Goal: Information Seeking & Learning: Learn about a topic

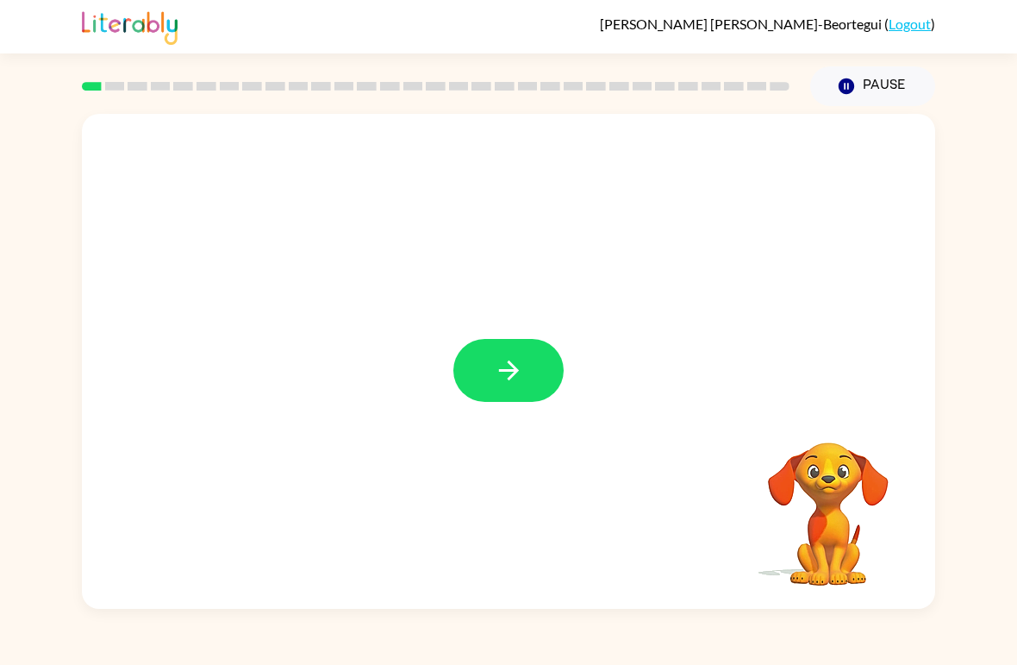
click at [511, 366] on icon "button" at bounding box center [509, 370] width 30 height 30
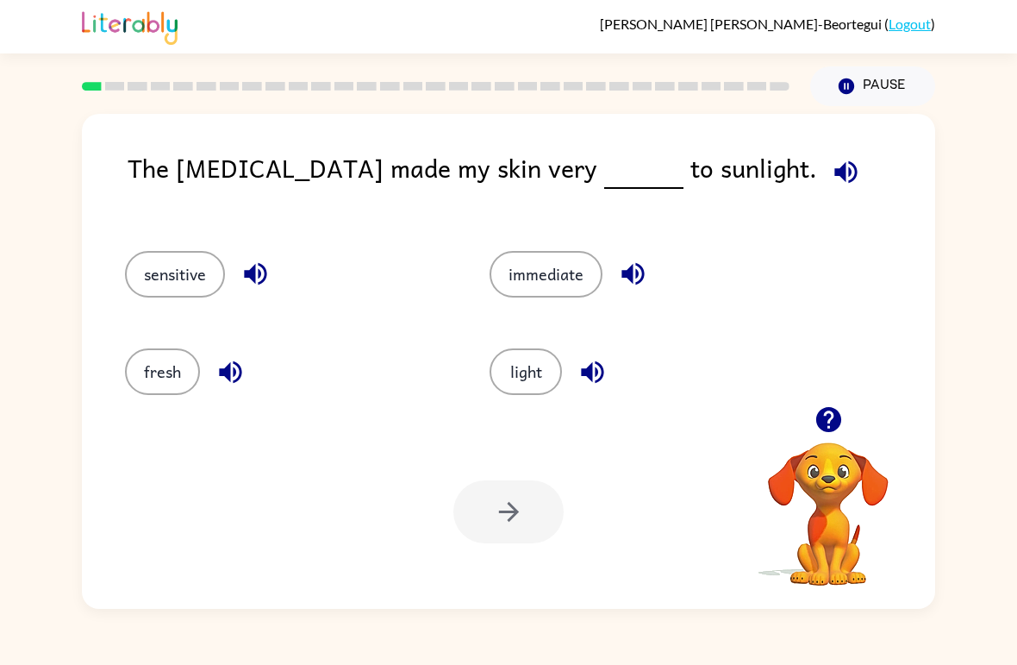
click at [831, 165] on icon "button" at bounding box center [846, 172] width 30 height 30
click at [831, 180] on icon "button" at bounding box center [846, 172] width 30 height 30
click at [834, 171] on icon "button" at bounding box center [845, 171] width 22 height 22
click at [831, 167] on icon "button" at bounding box center [846, 172] width 30 height 30
click at [834, 172] on icon "button" at bounding box center [845, 171] width 22 height 22
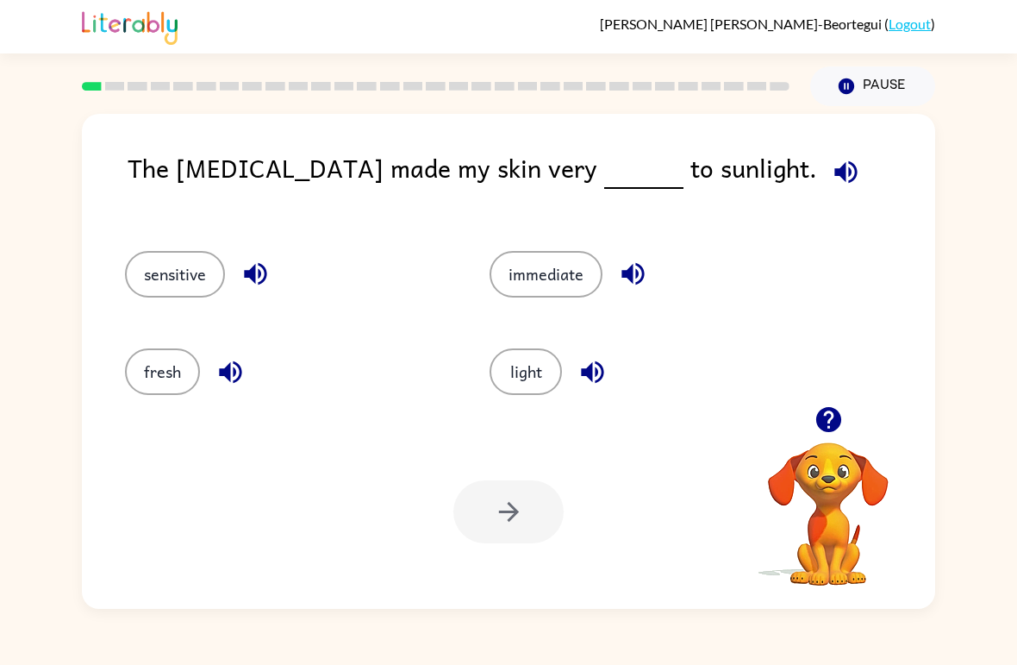
click at [557, 205] on div "The [MEDICAL_DATA] made my skin very to sunlight." at bounding box center [532, 182] width 808 height 68
click at [548, 379] on button "light" at bounding box center [526, 371] width 72 height 47
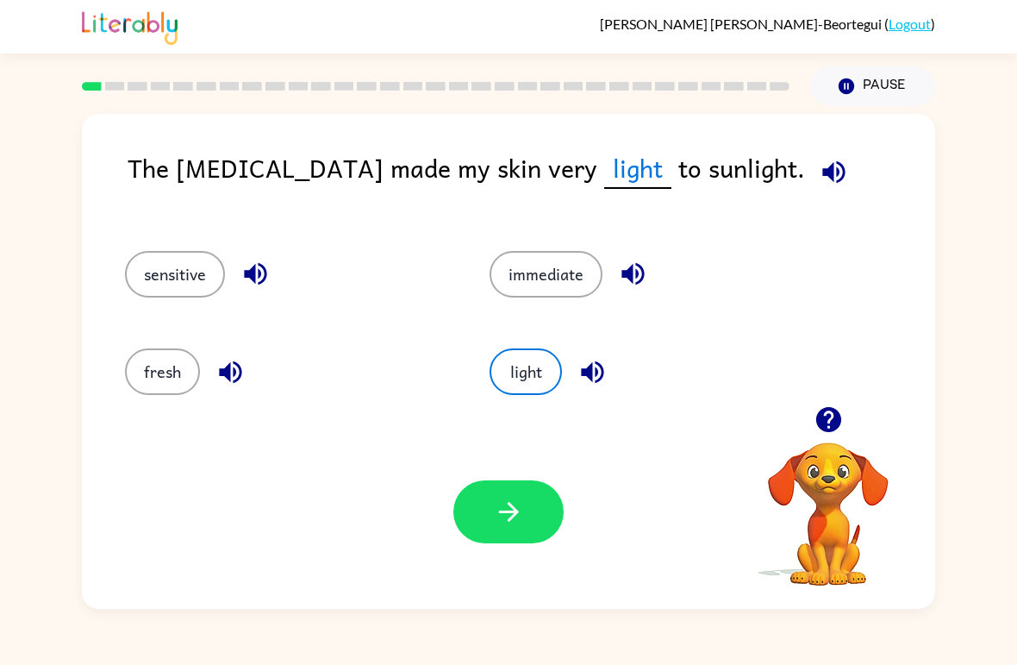
click at [536, 522] on button "button" at bounding box center [508, 511] width 110 height 63
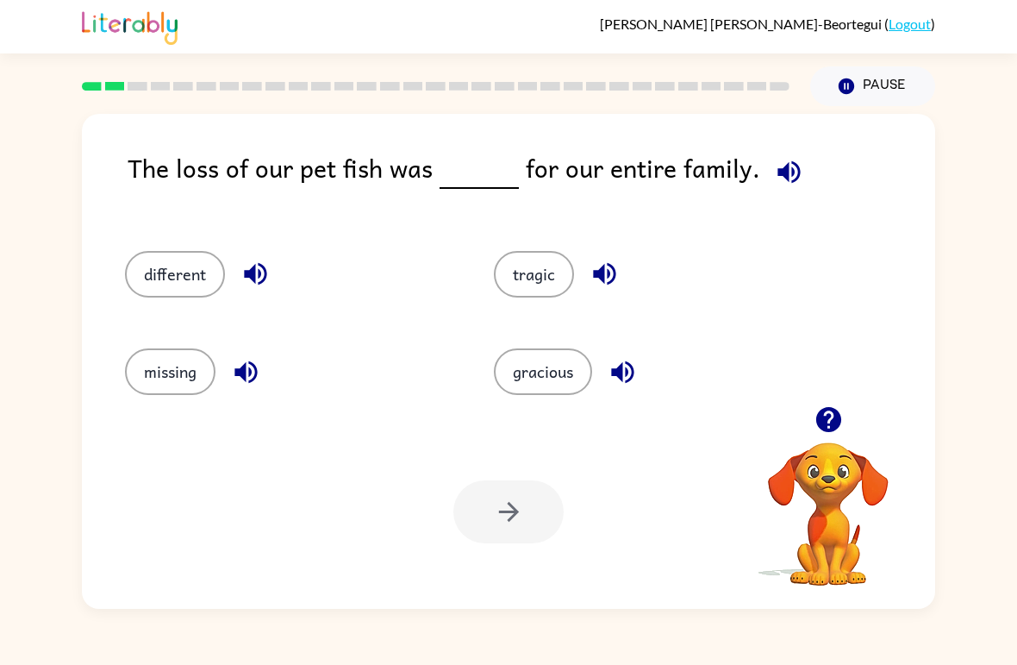
click at [784, 180] on icon "button" at bounding box center [789, 172] width 30 height 30
click at [785, 165] on icon "button" at bounding box center [788, 171] width 22 height 22
click at [790, 174] on icon "button" at bounding box center [788, 171] width 22 height 22
click at [244, 288] on icon "button" at bounding box center [255, 274] width 30 height 30
click at [232, 381] on icon "button" at bounding box center [246, 372] width 30 height 30
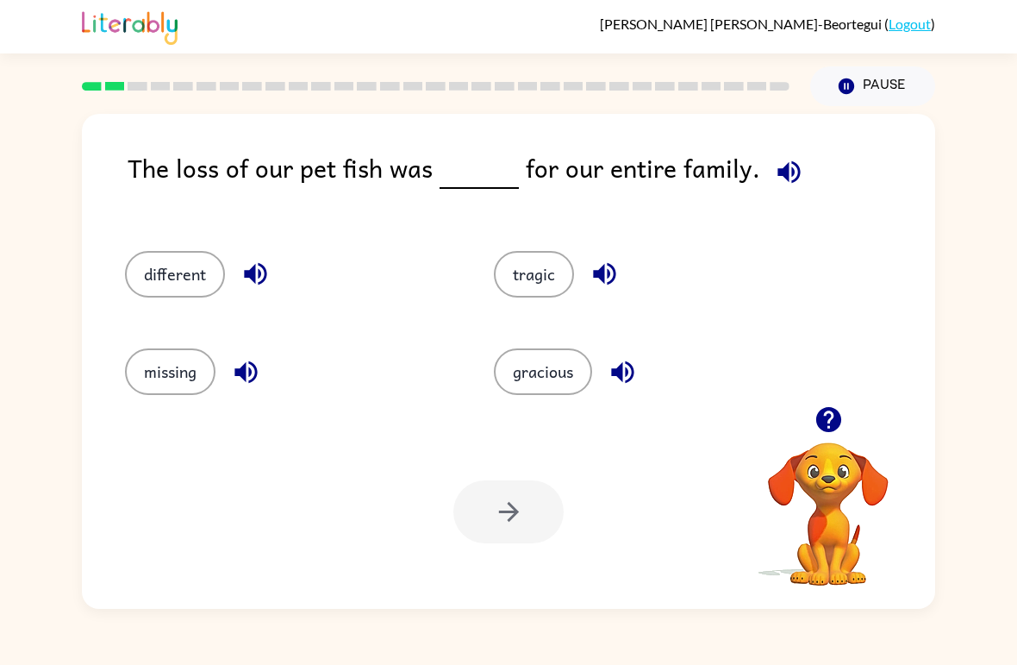
click at [597, 282] on icon "button" at bounding box center [605, 274] width 30 height 30
click at [638, 360] on icon "button" at bounding box center [623, 372] width 30 height 30
click at [784, 169] on icon "button" at bounding box center [789, 172] width 30 height 30
click at [265, 281] on icon "button" at bounding box center [255, 274] width 22 height 22
click at [613, 272] on icon "button" at bounding box center [605, 274] width 30 height 30
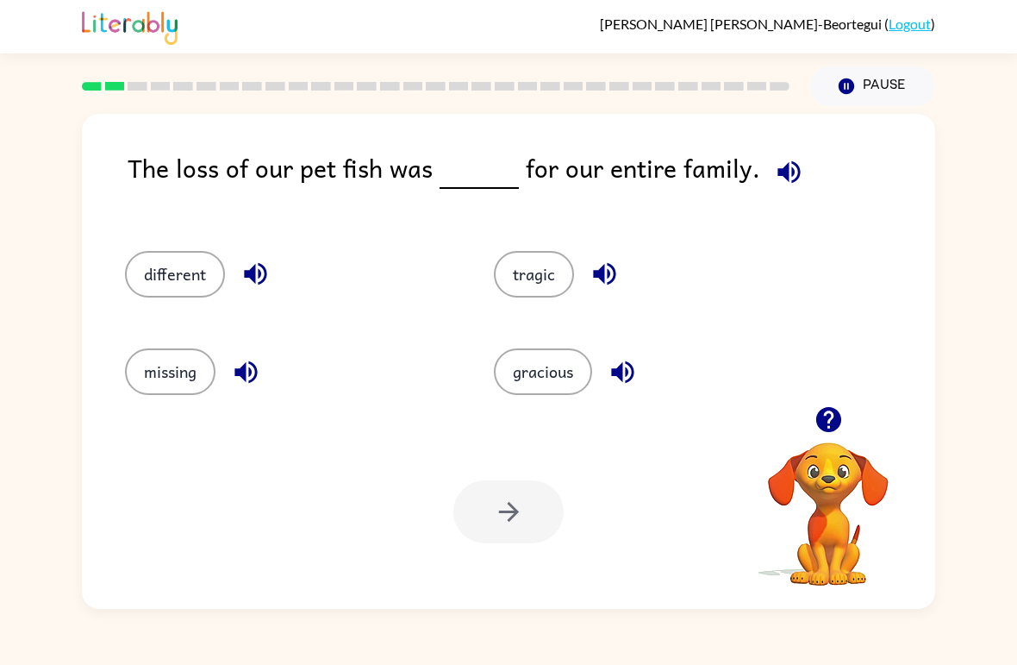
click at [215, 381] on button "missing" at bounding box center [170, 371] width 90 height 47
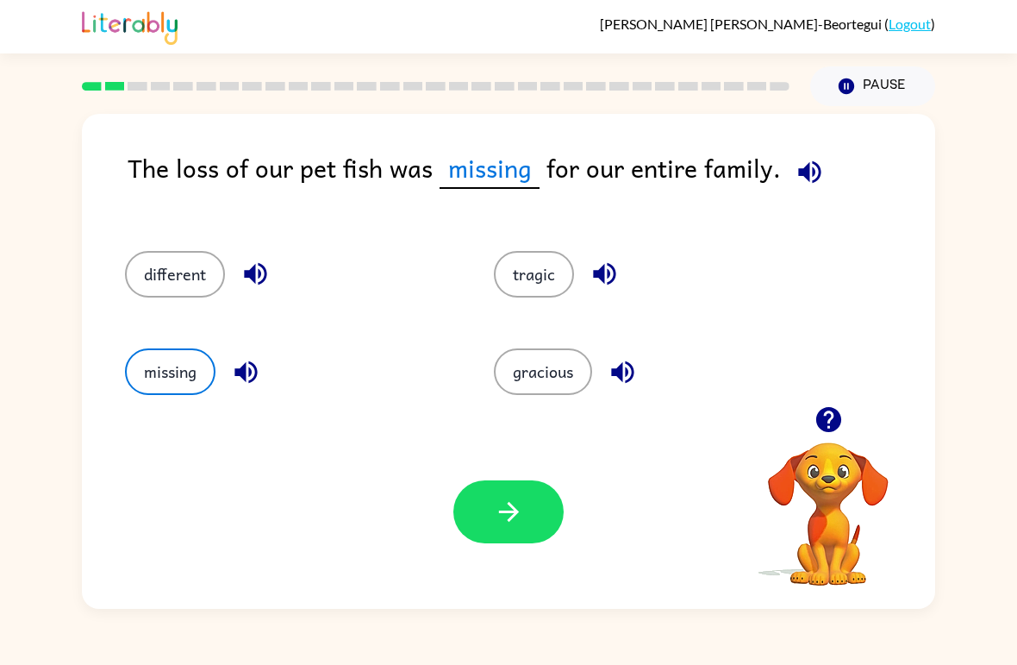
click at [621, 378] on icon "button" at bounding box center [622, 371] width 22 height 22
click at [246, 371] on icon "button" at bounding box center [245, 371] width 22 height 22
click at [612, 266] on icon "button" at bounding box center [604, 274] width 22 height 22
click at [164, 363] on button "missing" at bounding box center [170, 371] width 90 height 47
click at [540, 507] on button "button" at bounding box center [508, 511] width 110 height 63
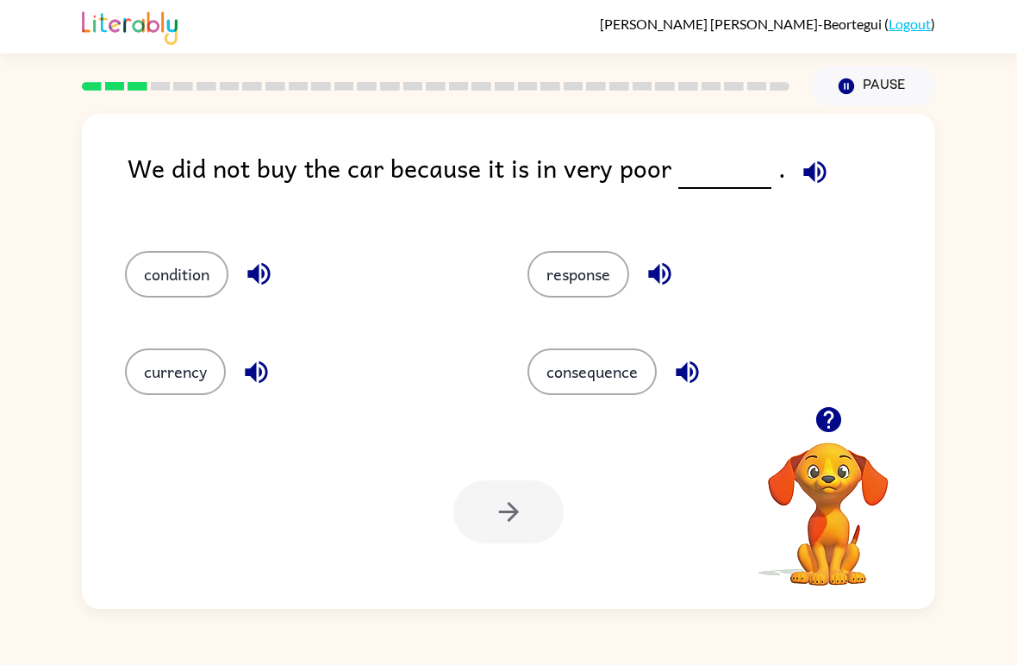
click at [806, 173] on icon "button" at bounding box center [815, 172] width 30 height 30
click at [814, 185] on icon "button" at bounding box center [815, 172] width 30 height 30
click at [808, 166] on icon "button" at bounding box center [815, 172] width 30 height 30
click at [800, 168] on icon "button" at bounding box center [815, 172] width 30 height 30
click at [814, 170] on icon "button" at bounding box center [815, 172] width 30 height 30
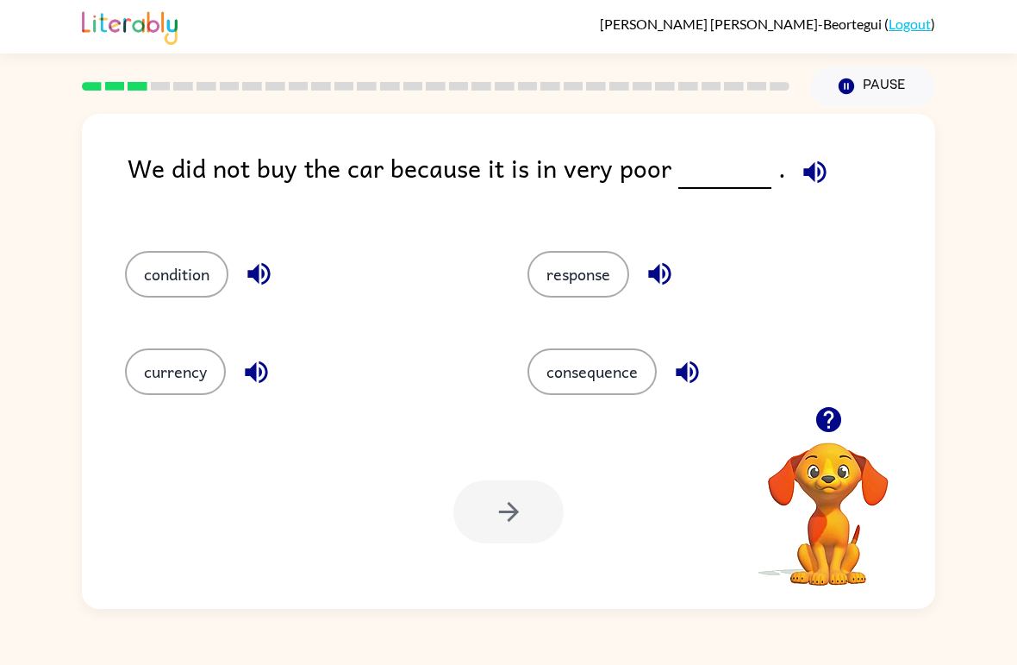
click at [633, 197] on div "We did not buy the car because it is in very poor ." at bounding box center [532, 182] width 808 height 68
click at [800, 165] on icon "button" at bounding box center [815, 172] width 30 height 30
click at [800, 167] on icon "button" at bounding box center [815, 172] width 30 height 30
click at [809, 166] on icon "button" at bounding box center [814, 171] width 22 height 22
click at [803, 172] on icon "button" at bounding box center [814, 171] width 22 height 22
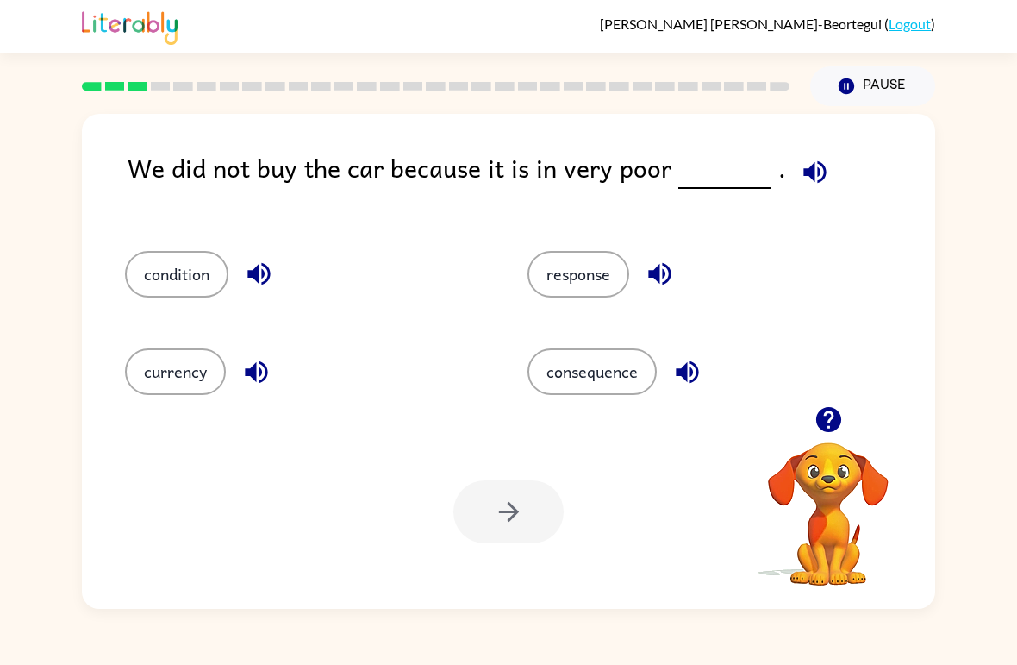
click at [794, 146] on div "We did not buy the car because it is in very poor . condition response currency…" at bounding box center [508, 361] width 853 height 495
click at [266, 285] on icon "button" at bounding box center [259, 274] width 30 height 30
click at [808, 172] on icon "button" at bounding box center [814, 171] width 22 height 22
click at [811, 176] on icon "button" at bounding box center [815, 172] width 30 height 30
click at [662, 272] on icon "button" at bounding box center [660, 274] width 30 height 30
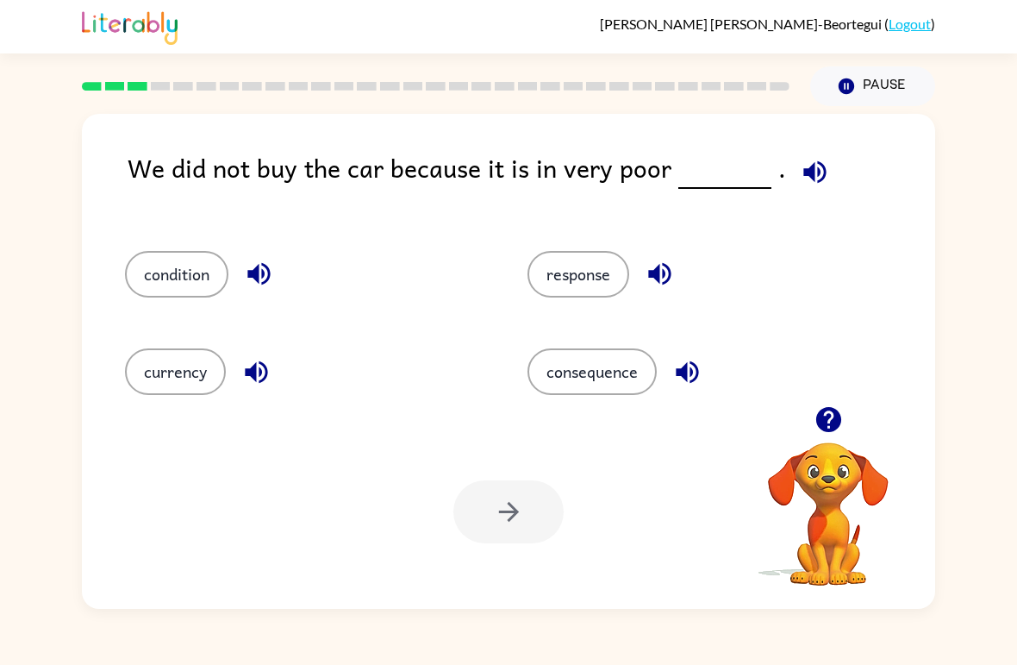
click at [809, 178] on icon "button" at bounding box center [815, 172] width 30 height 30
click at [803, 174] on icon "button" at bounding box center [814, 171] width 22 height 22
click at [254, 378] on icon "button" at bounding box center [256, 371] width 22 height 22
click at [803, 172] on icon "button" at bounding box center [814, 171] width 22 height 22
click at [808, 183] on icon "button" at bounding box center [814, 171] width 22 height 22
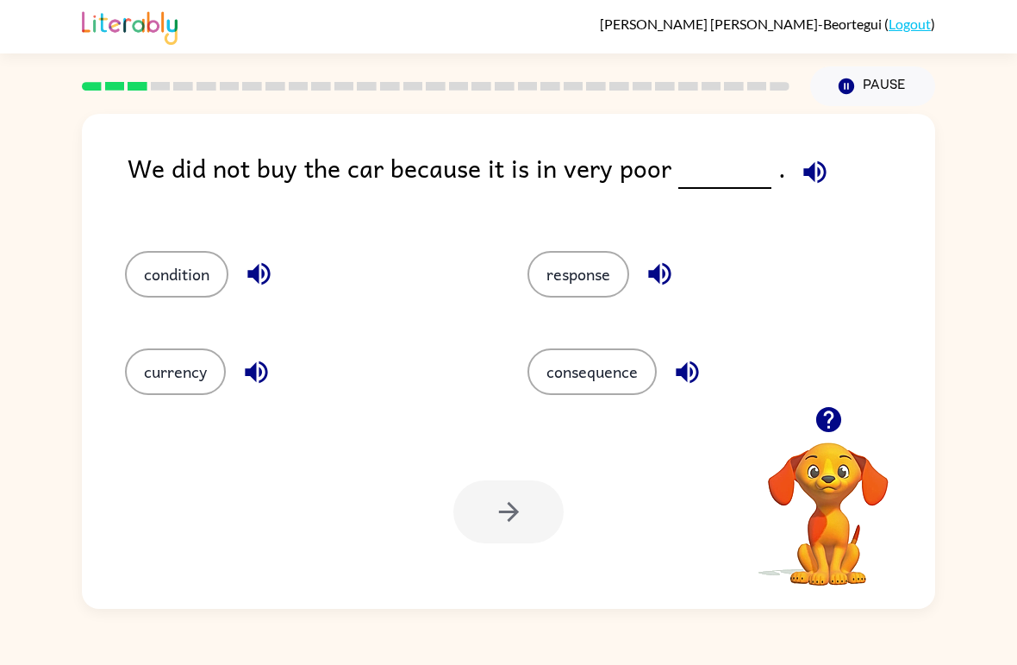
click at [681, 372] on icon "button" at bounding box center [687, 371] width 22 height 22
click at [580, 270] on button "response" at bounding box center [578, 274] width 102 height 47
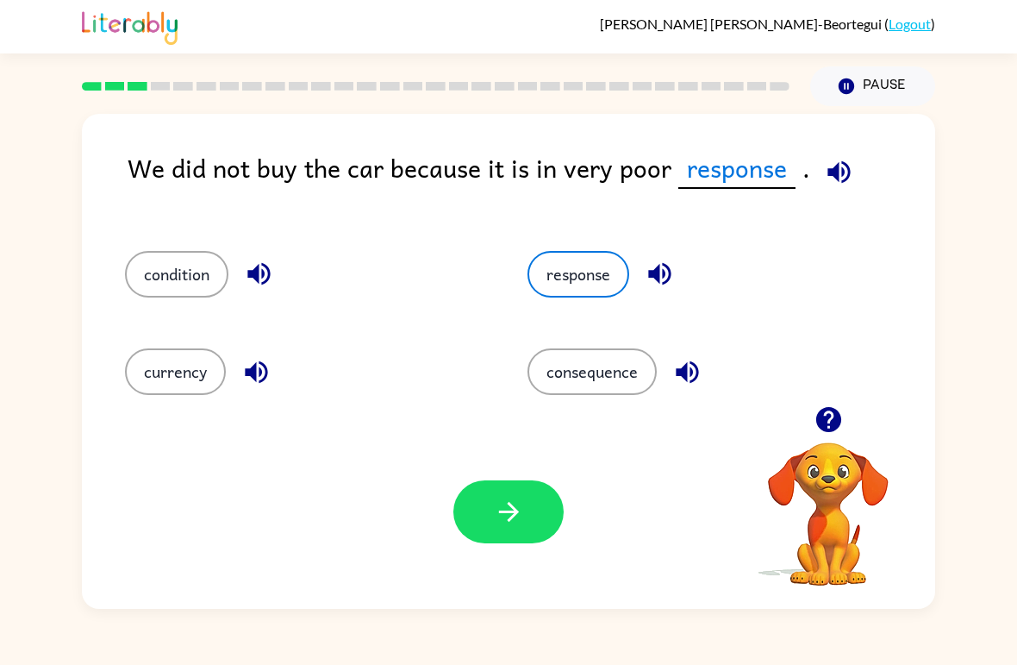
click at [503, 497] on icon "button" at bounding box center [509, 511] width 30 height 30
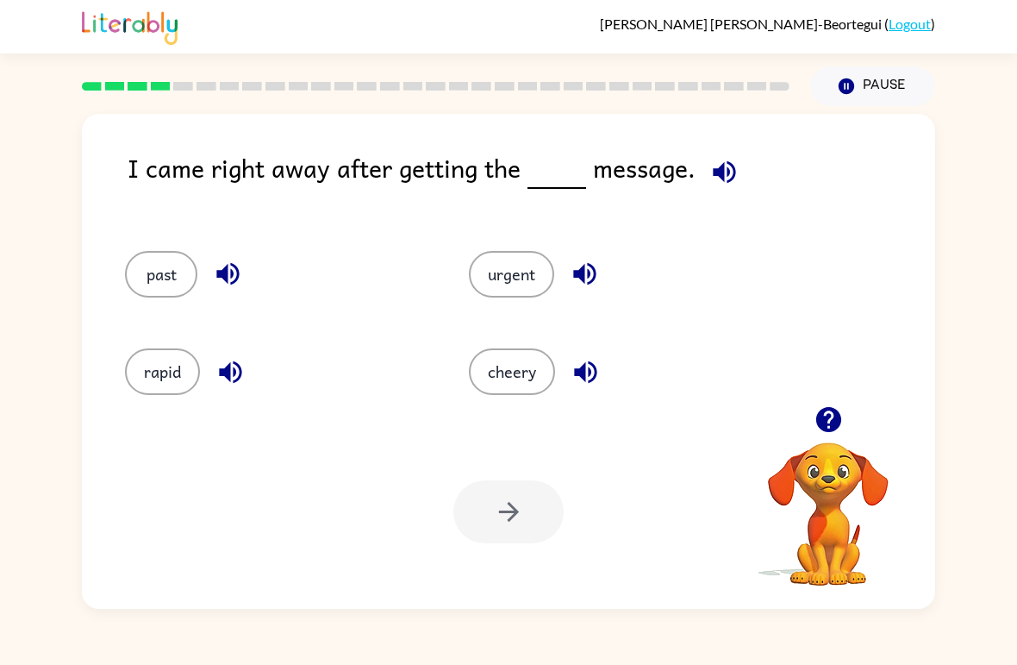
click at [172, 284] on button "past" at bounding box center [161, 274] width 72 height 47
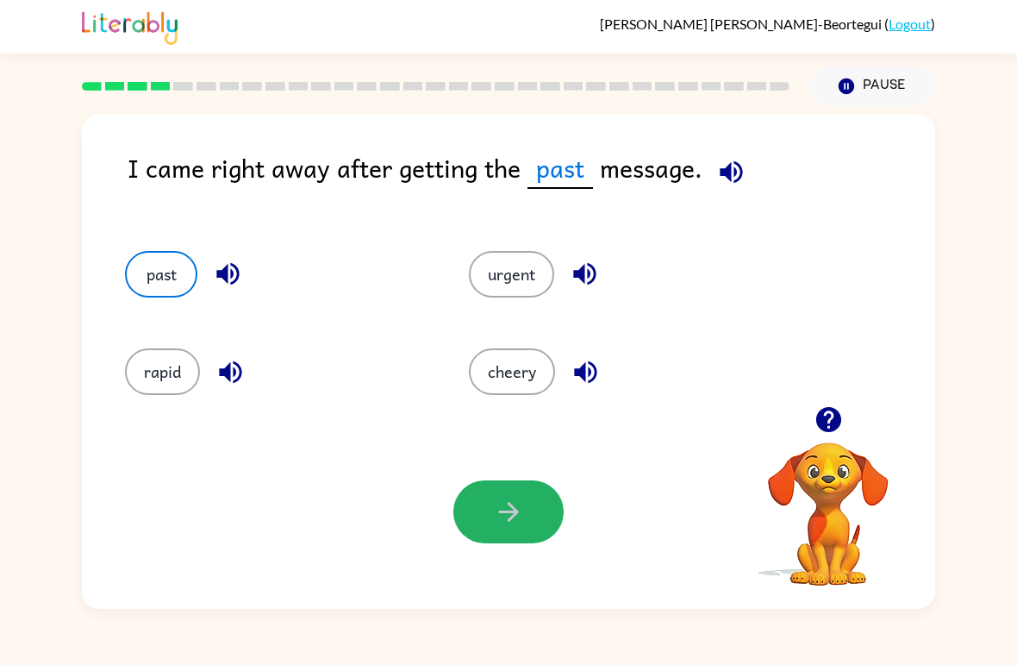
click at [500, 529] on button "button" at bounding box center [508, 511] width 110 height 63
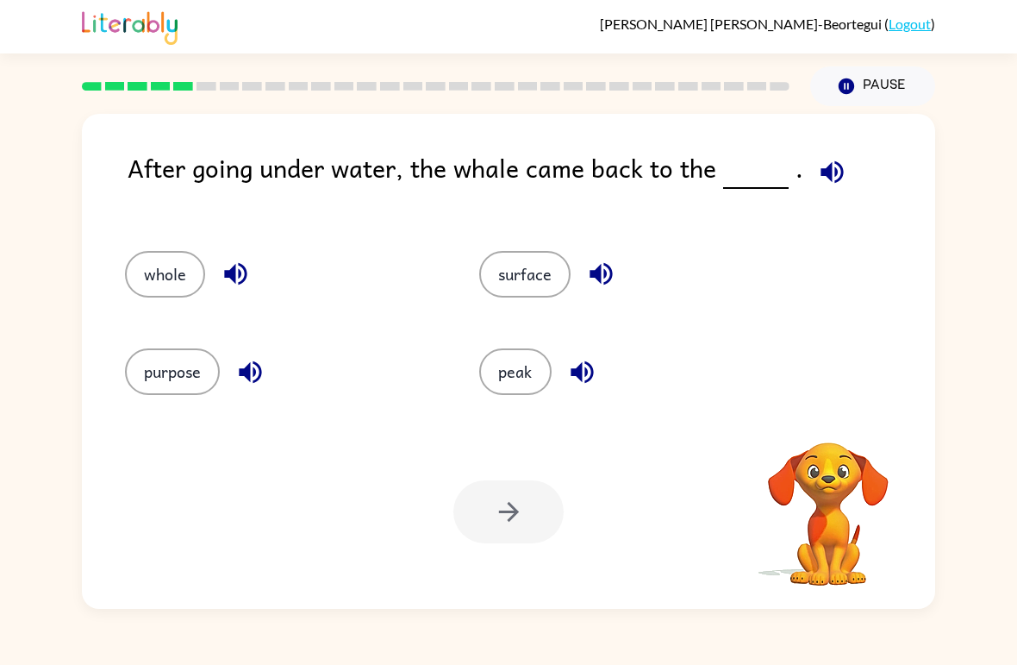
click at [504, 523] on div at bounding box center [508, 511] width 110 height 63
click at [498, 502] on div at bounding box center [508, 511] width 110 height 63
click at [536, 275] on button "surface" at bounding box center [524, 274] width 91 height 47
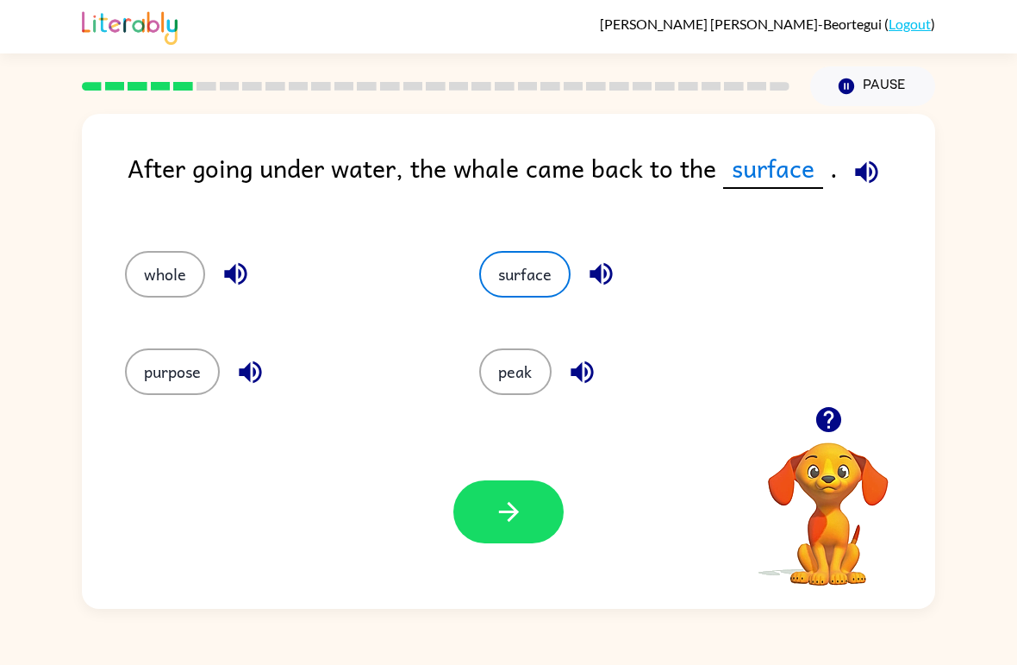
click at [510, 529] on button "button" at bounding box center [508, 511] width 110 height 63
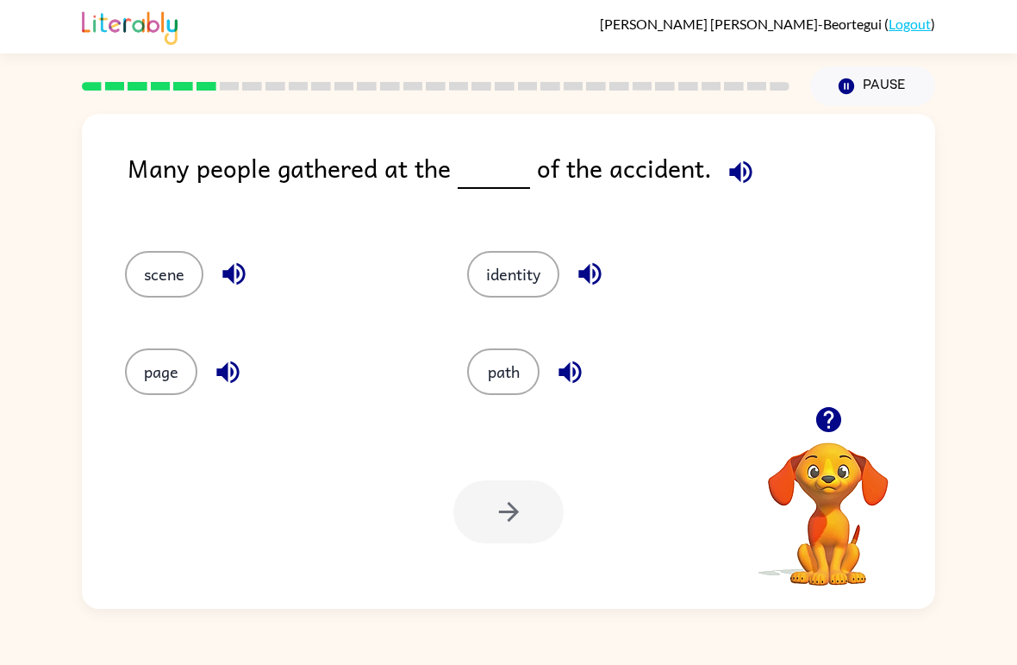
click at [523, 378] on button "path" at bounding box center [503, 371] width 72 height 47
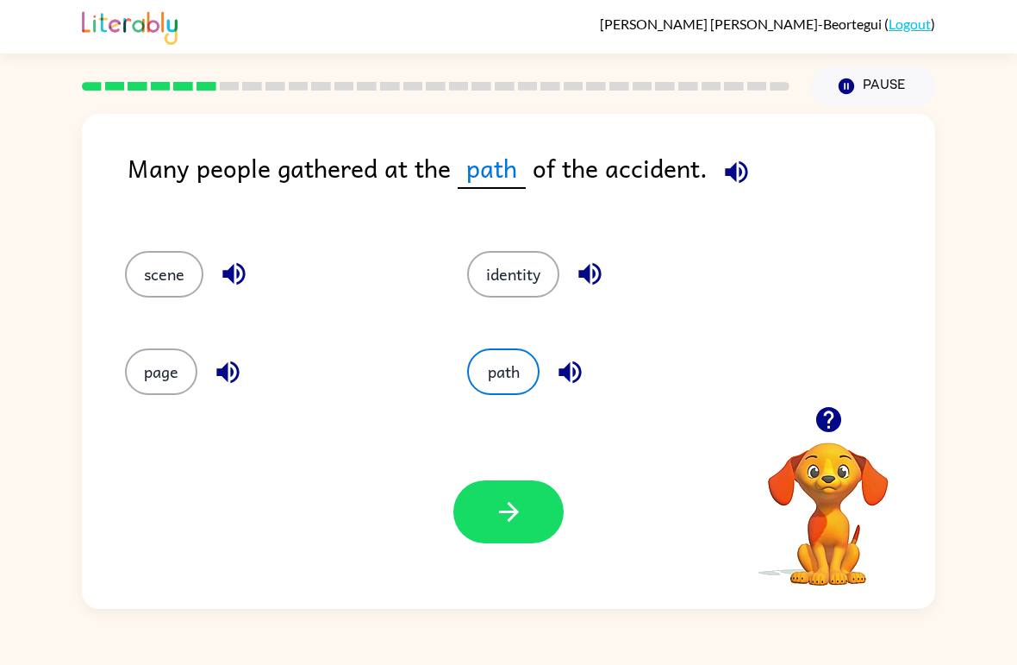
click at [488, 532] on button "button" at bounding box center [508, 511] width 110 height 63
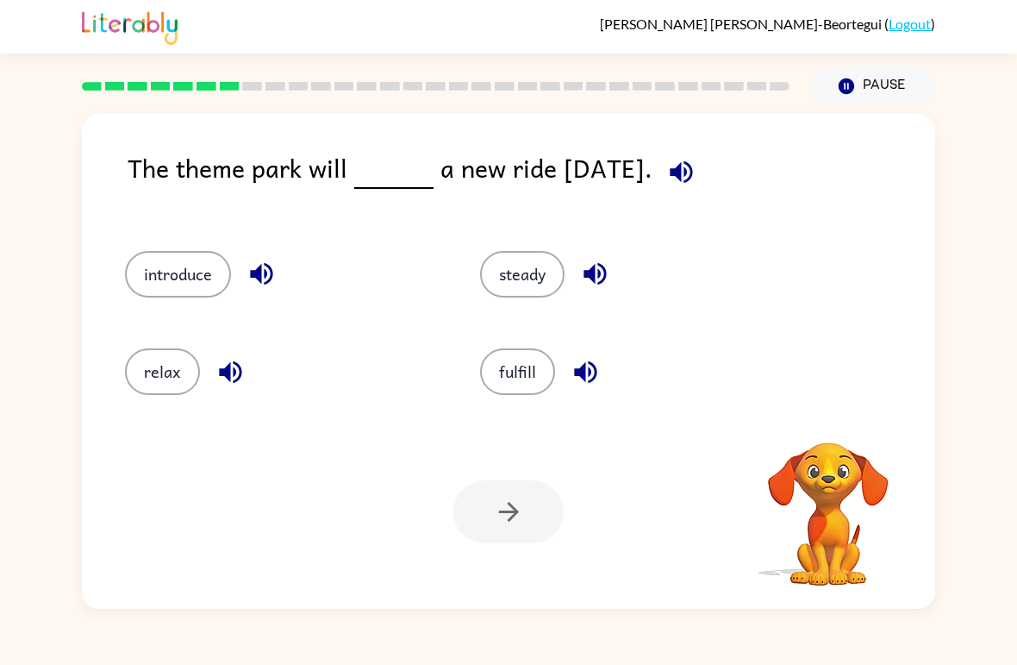
click at [177, 273] on button "introduce" at bounding box center [178, 274] width 106 height 47
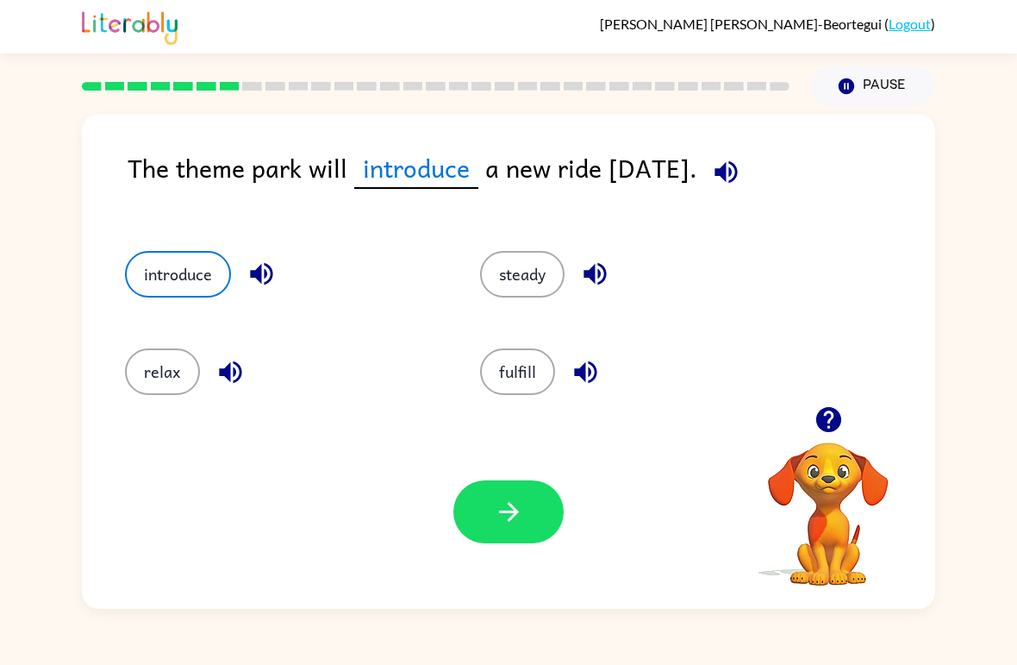
click at [503, 523] on icon "button" at bounding box center [509, 511] width 30 height 30
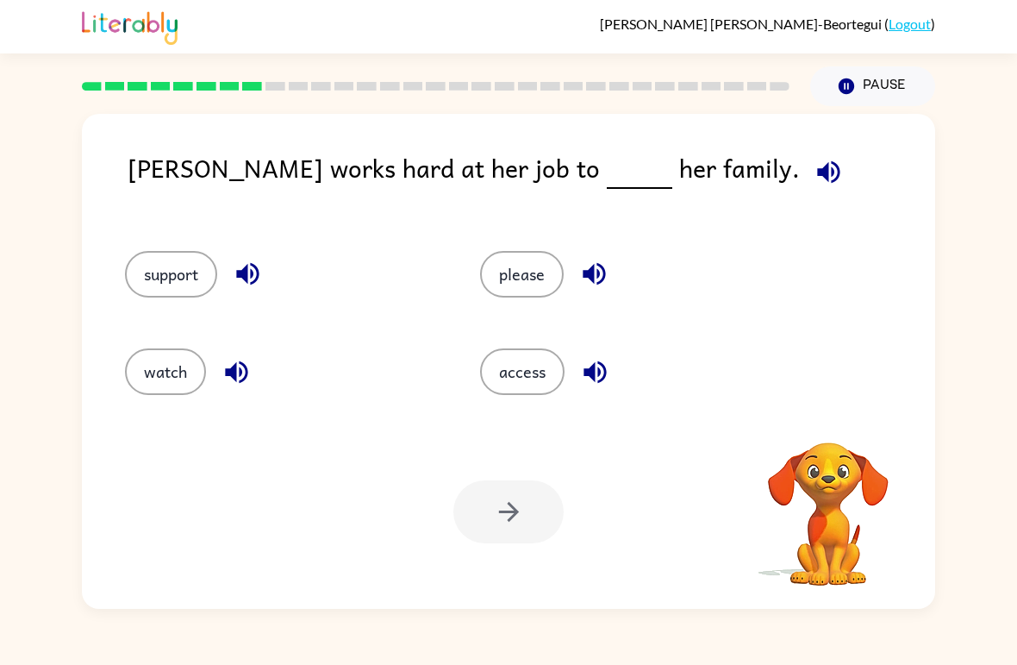
click at [509, 277] on button "please" at bounding box center [522, 274] width 84 height 47
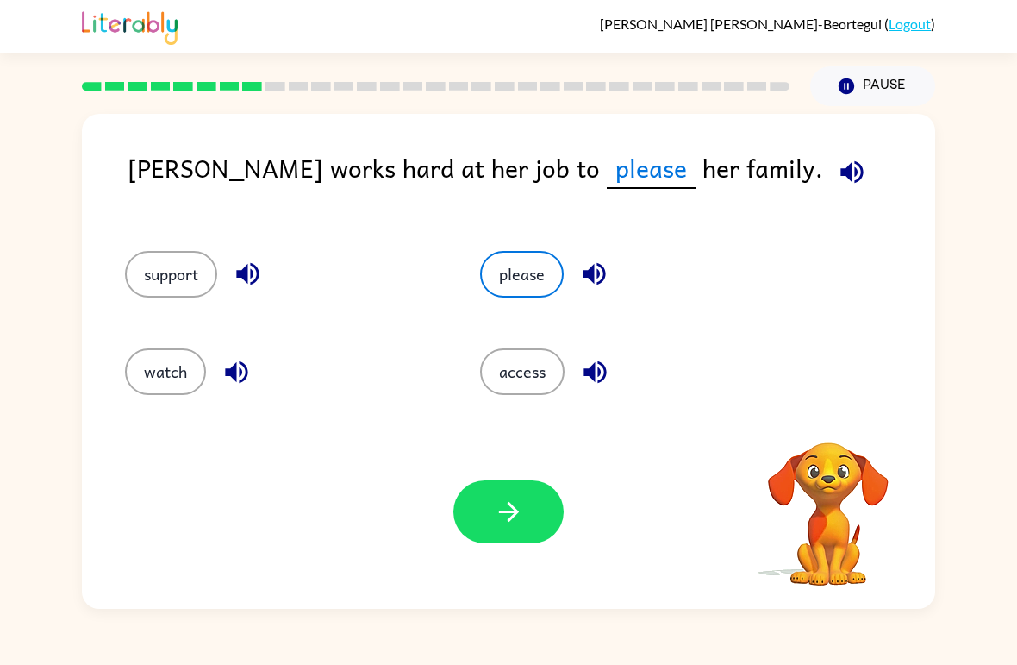
click at [492, 532] on button "button" at bounding box center [508, 511] width 110 height 63
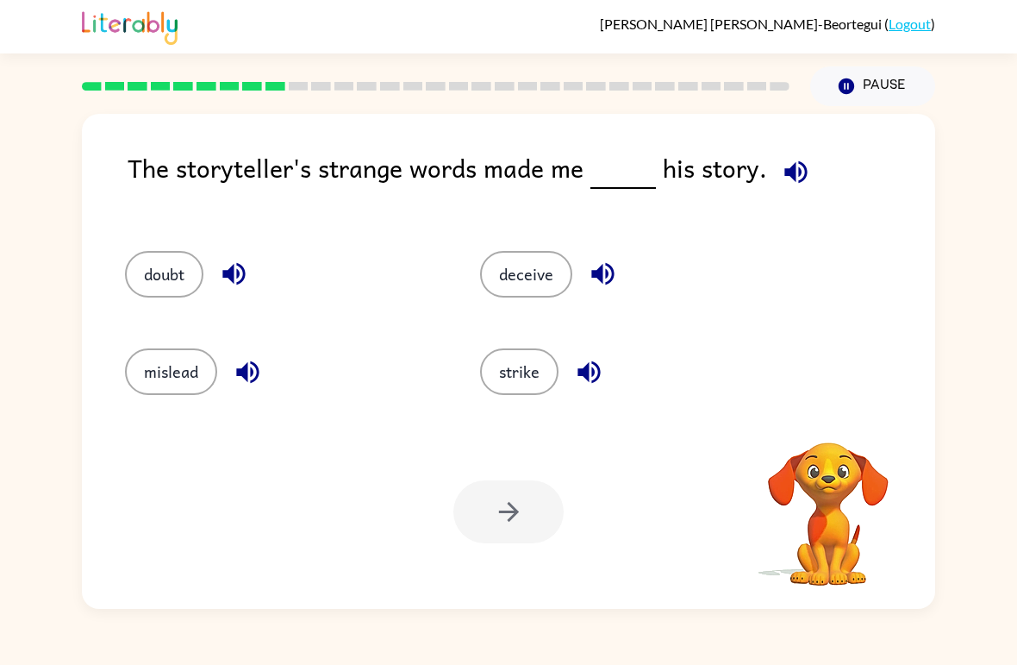
click at [535, 377] on button "strike" at bounding box center [519, 371] width 78 height 47
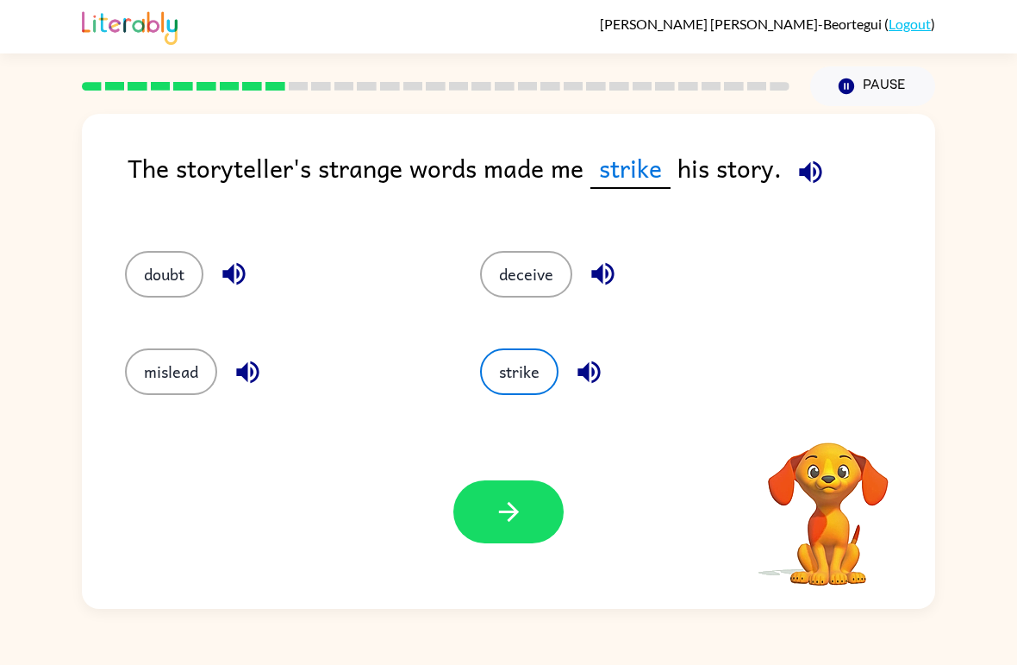
click at [523, 514] on icon "button" at bounding box center [509, 511] width 30 height 30
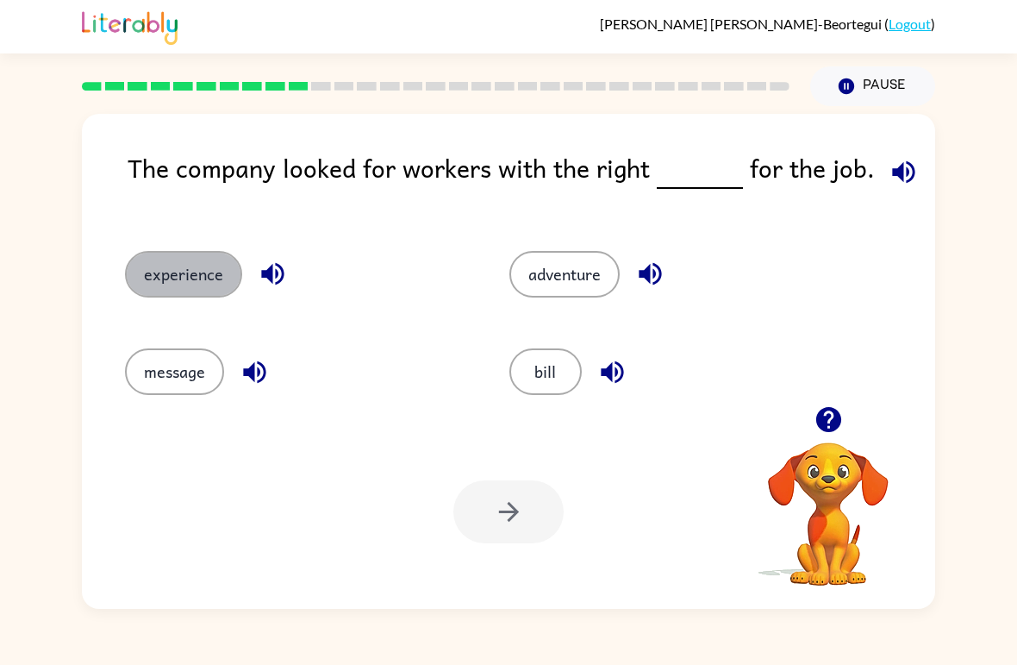
click at [146, 286] on button "experience" at bounding box center [183, 274] width 117 height 47
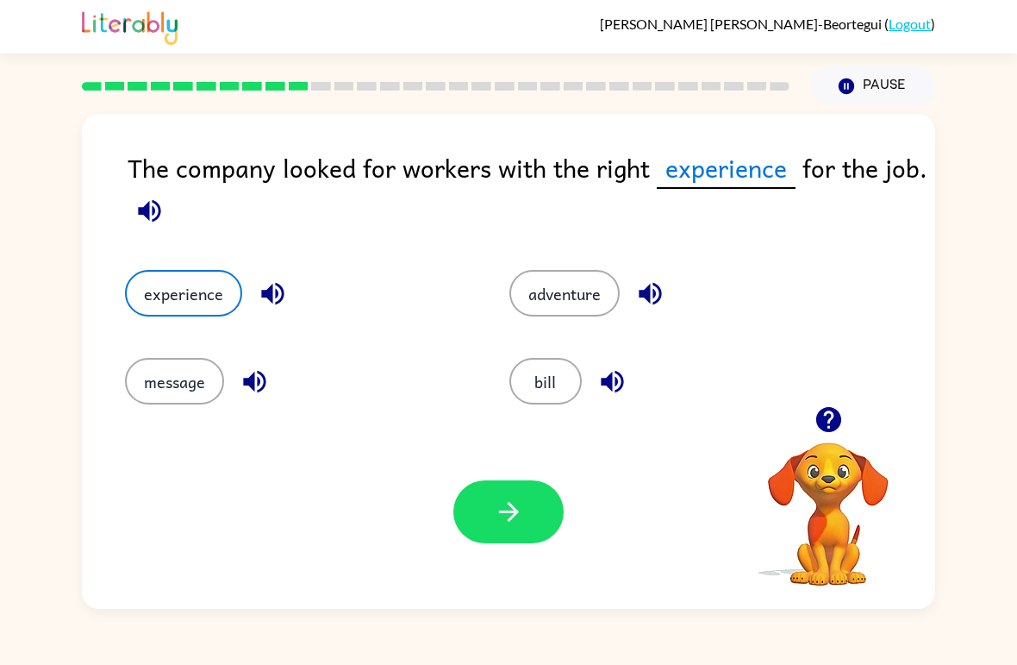
click at [495, 498] on icon "button" at bounding box center [509, 511] width 30 height 30
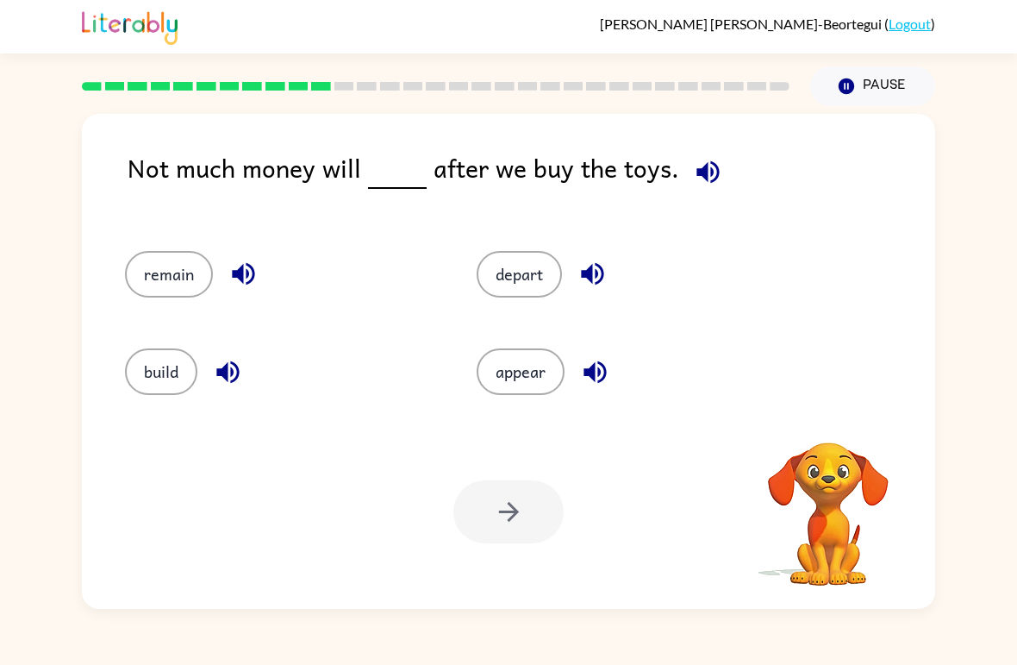
click at [518, 378] on button "appear" at bounding box center [521, 371] width 88 height 47
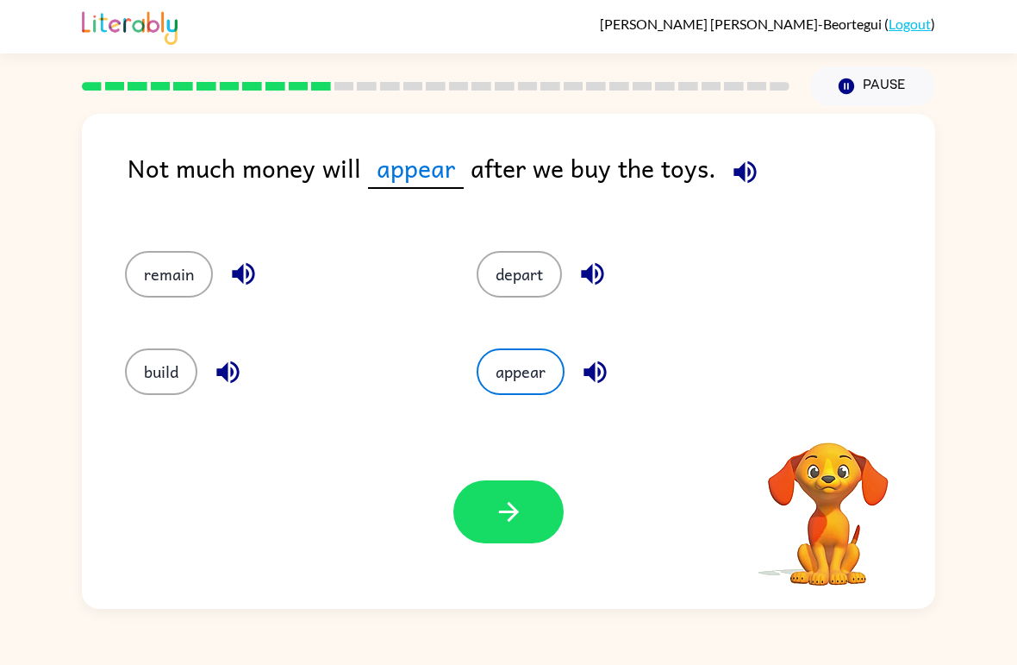
click at [502, 542] on button "button" at bounding box center [508, 511] width 110 height 63
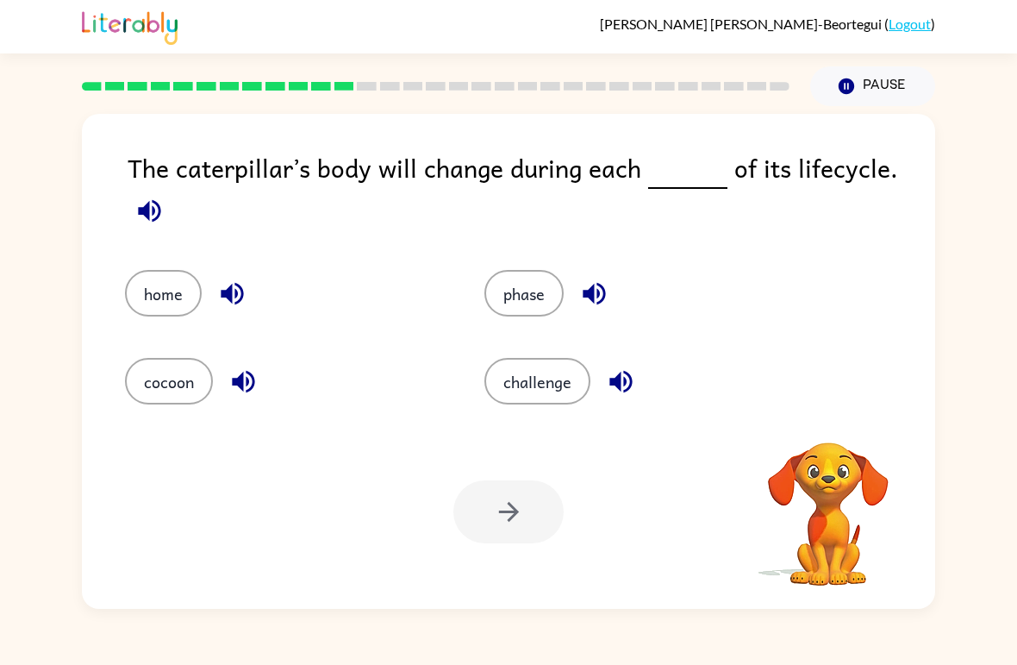
click at [535, 293] on button "phase" at bounding box center [523, 293] width 79 height 47
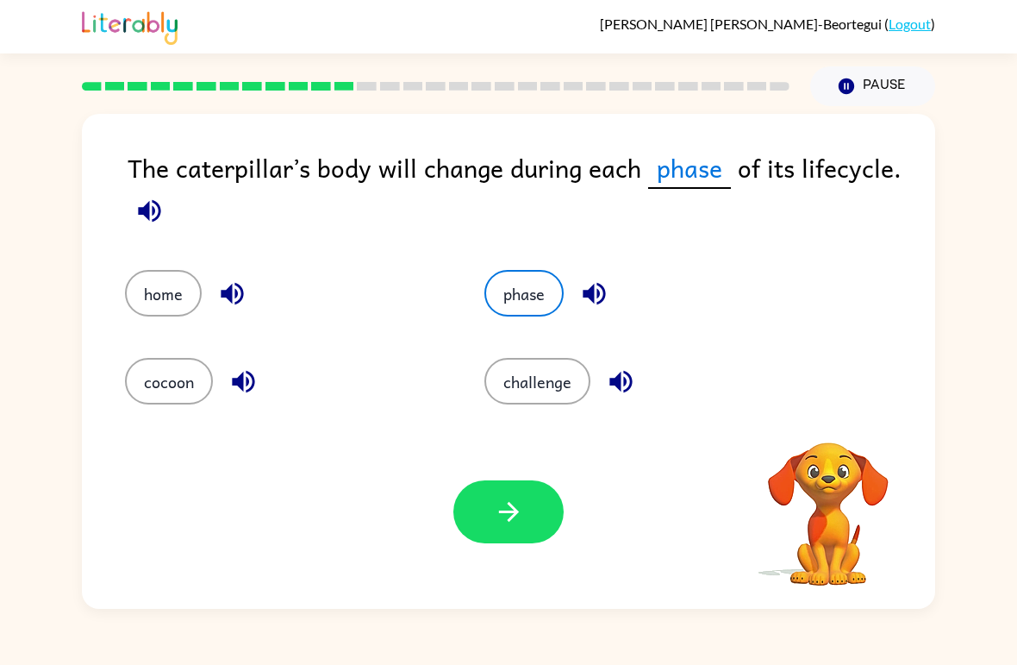
click at [495, 528] on button "button" at bounding box center [508, 511] width 110 height 63
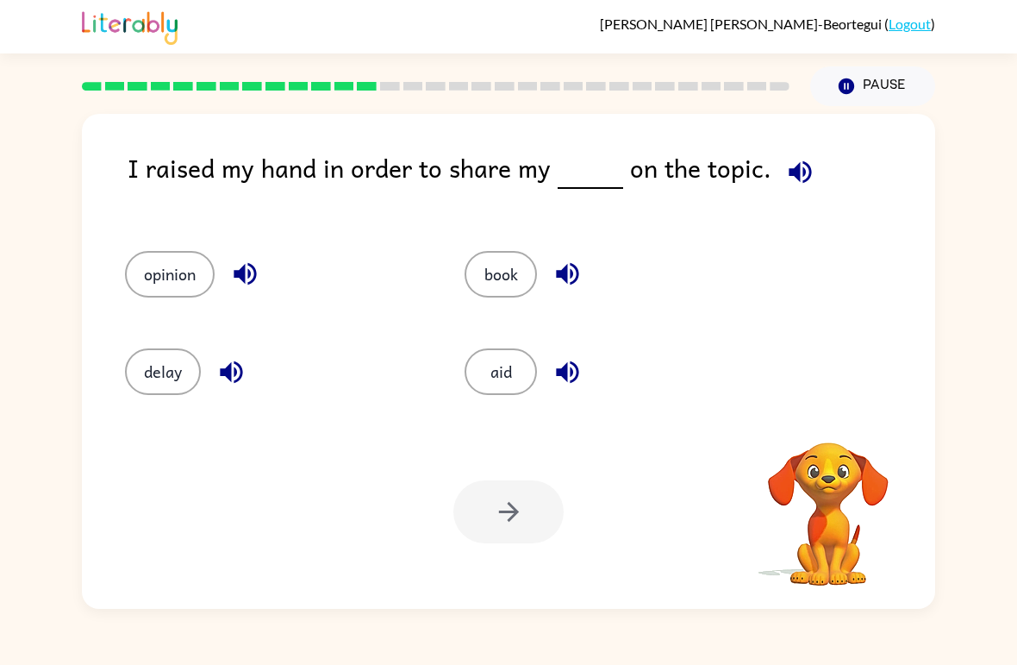
click at [180, 375] on button "delay" at bounding box center [163, 371] width 76 height 47
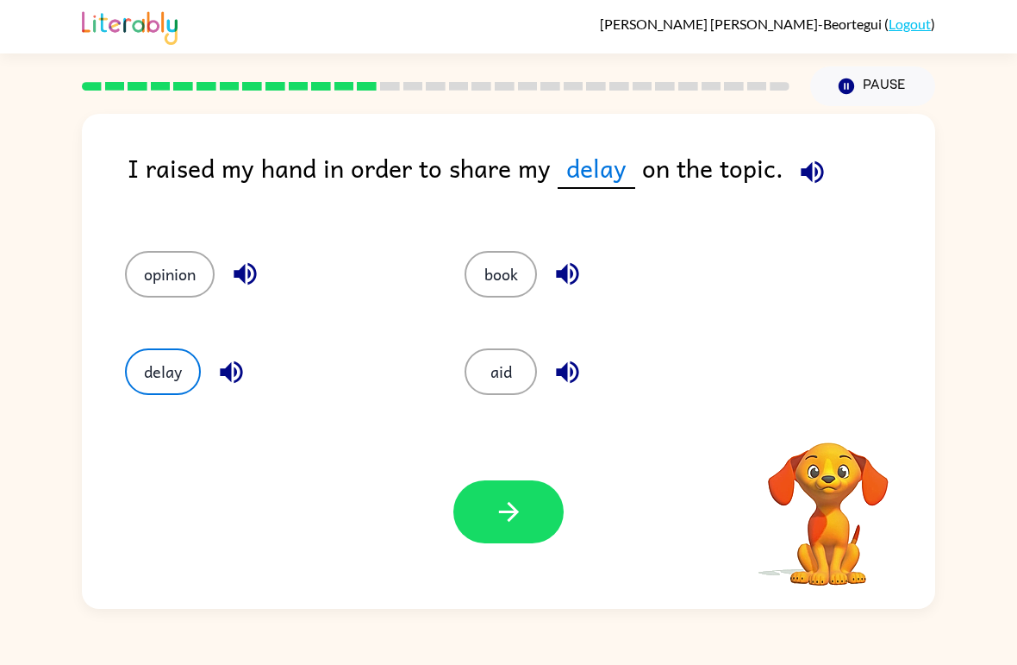
click at [489, 497] on button "button" at bounding box center [508, 511] width 110 height 63
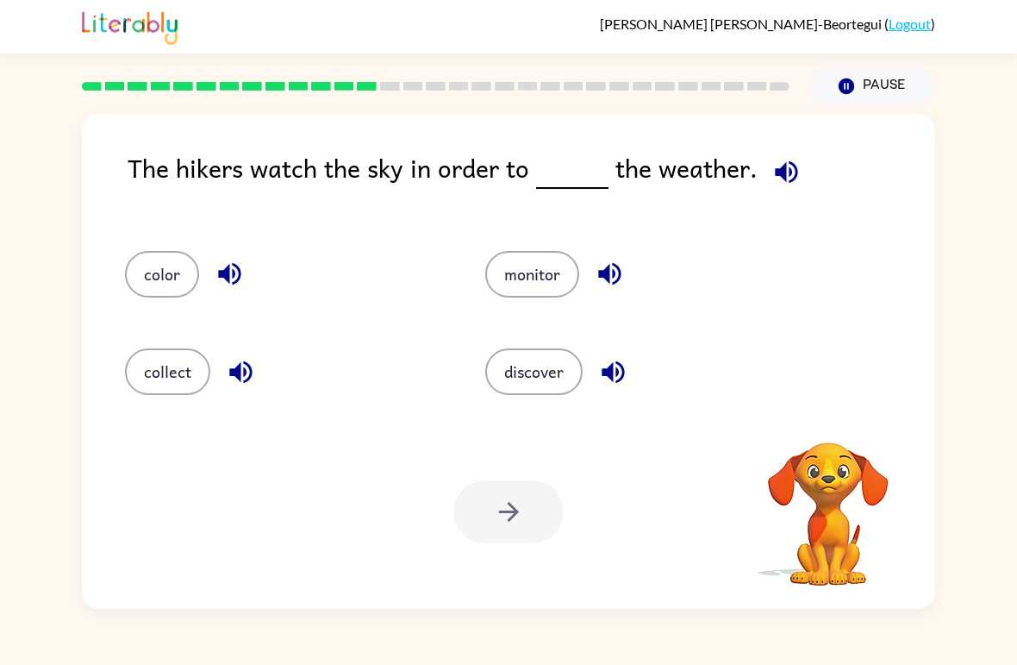
click at [166, 280] on button "color" at bounding box center [162, 274] width 74 height 47
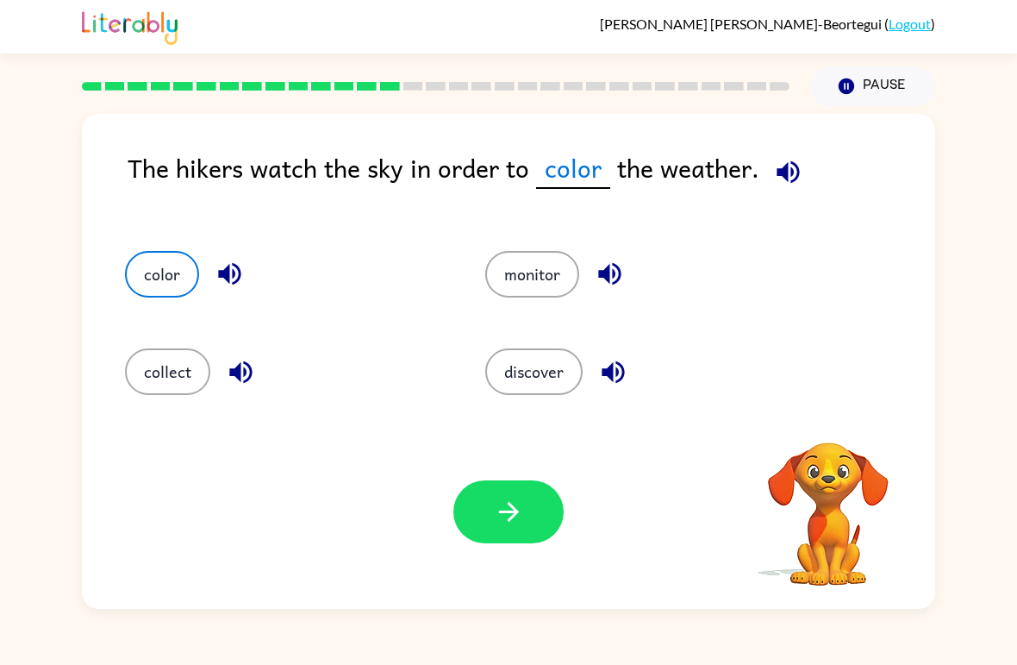
click at [497, 498] on icon "button" at bounding box center [509, 511] width 30 height 30
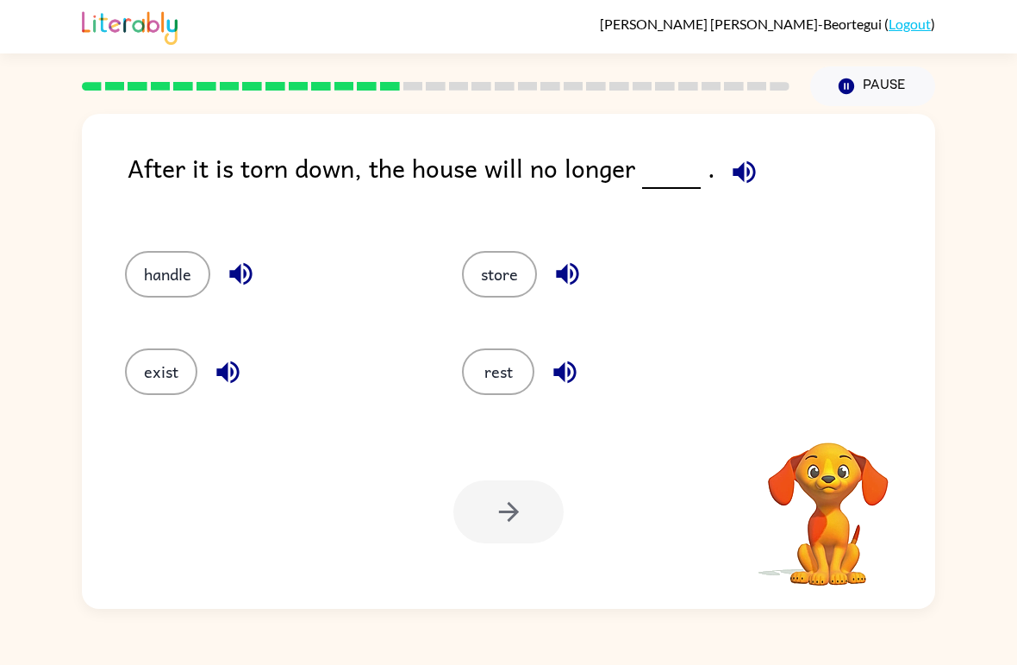
click at [523, 261] on button "store" at bounding box center [499, 274] width 75 height 47
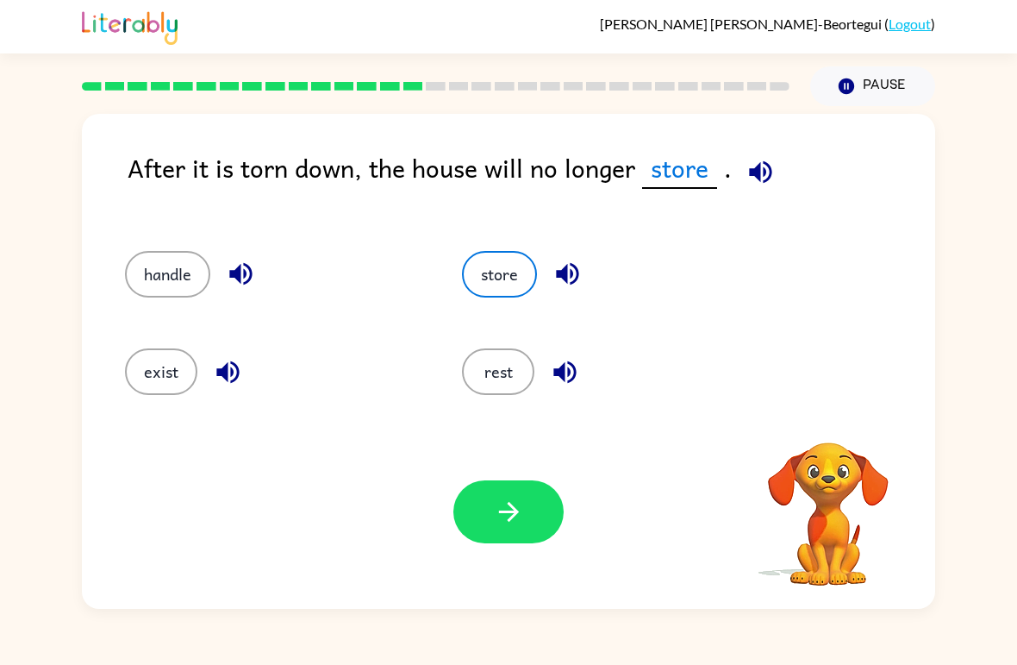
click at [492, 366] on button "rest" at bounding box center [498, 371] width 72 height 47
click at [484, 534] on button "button" at bounding box center [508, 511] width 110 height 63
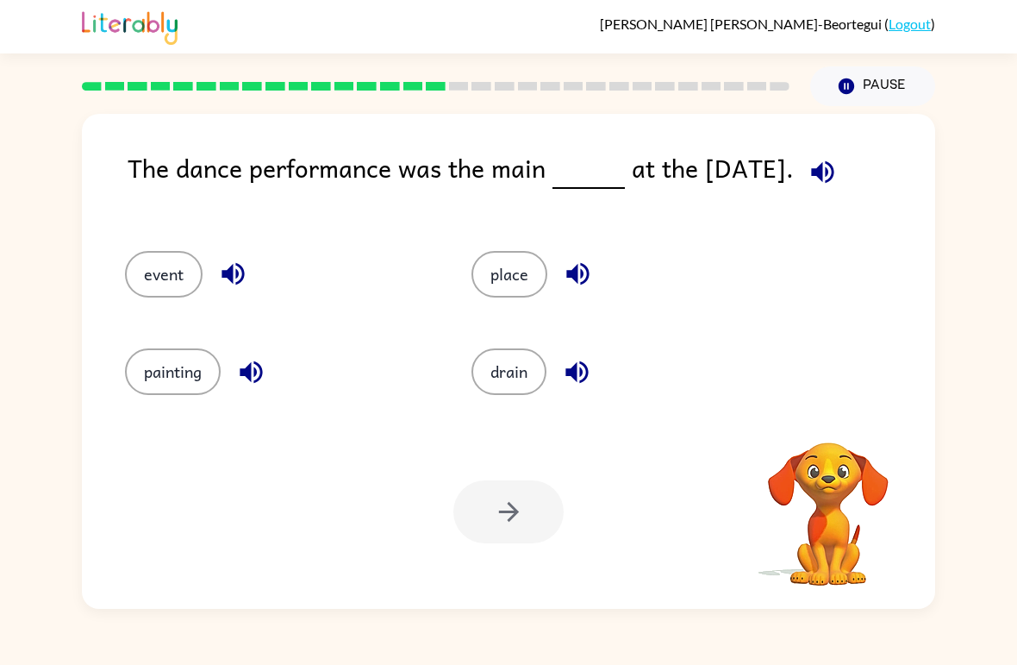
click at [509, 278] on button "place" at bounding box center [509, 274] width 76 height 47
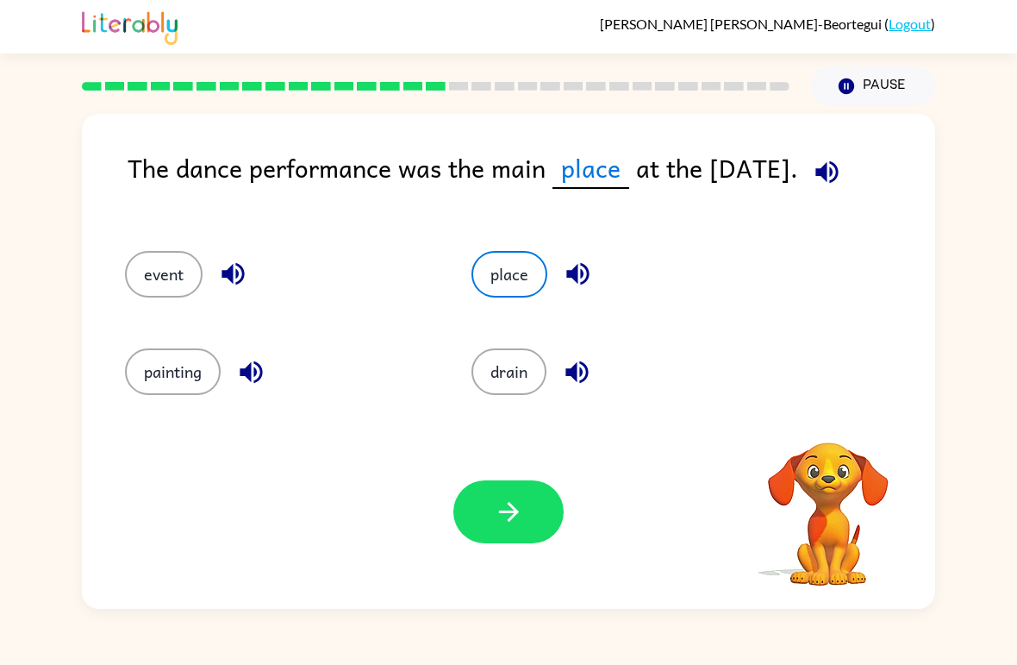
click at [498, 525] on icon "button" at bounding box center [509, 511] width 30 height 30
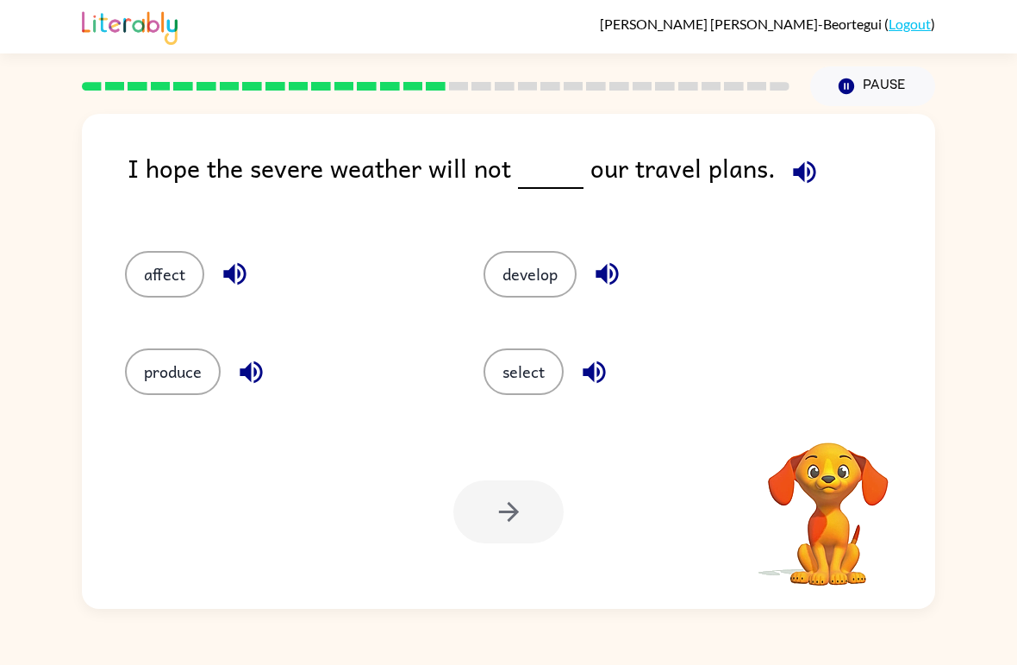
click at [171, 270] on button "affect" at bounding box center [164, 274] width 79 height 47
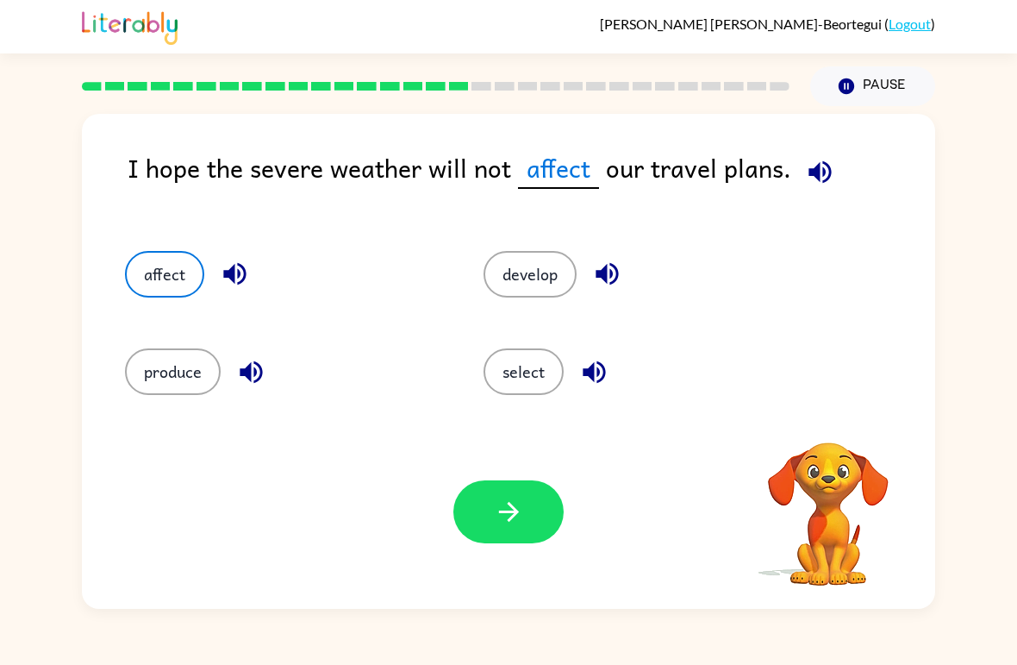
click at [492, 502] on button "button" at bounding box center [508, 511] width 110 height 63
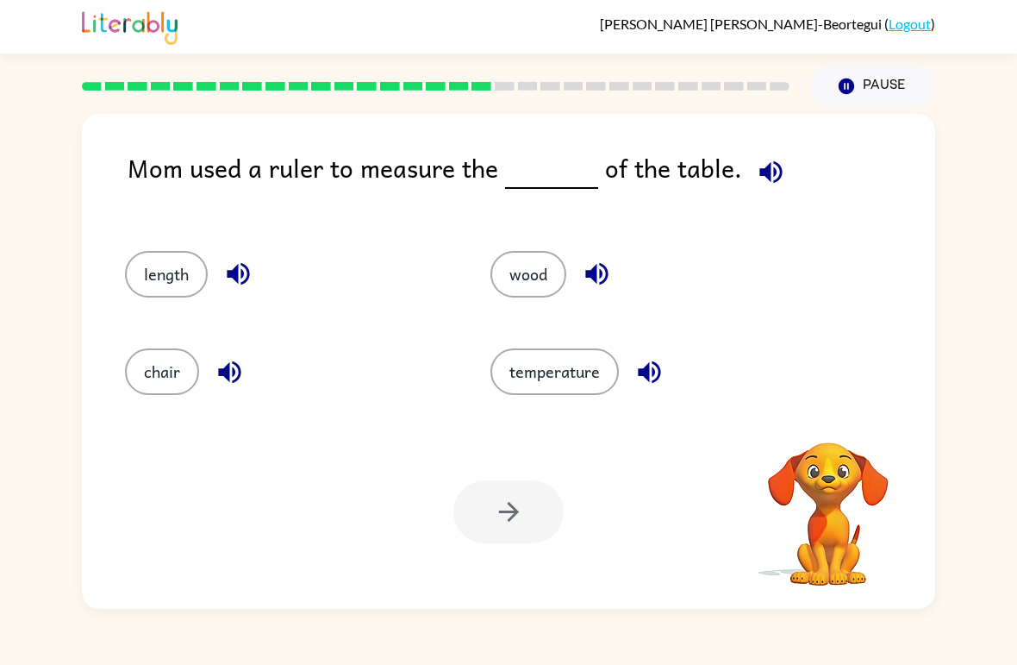
click at [516, 266] on button "wood" at bounding box center [528, 274] width 76 height 47
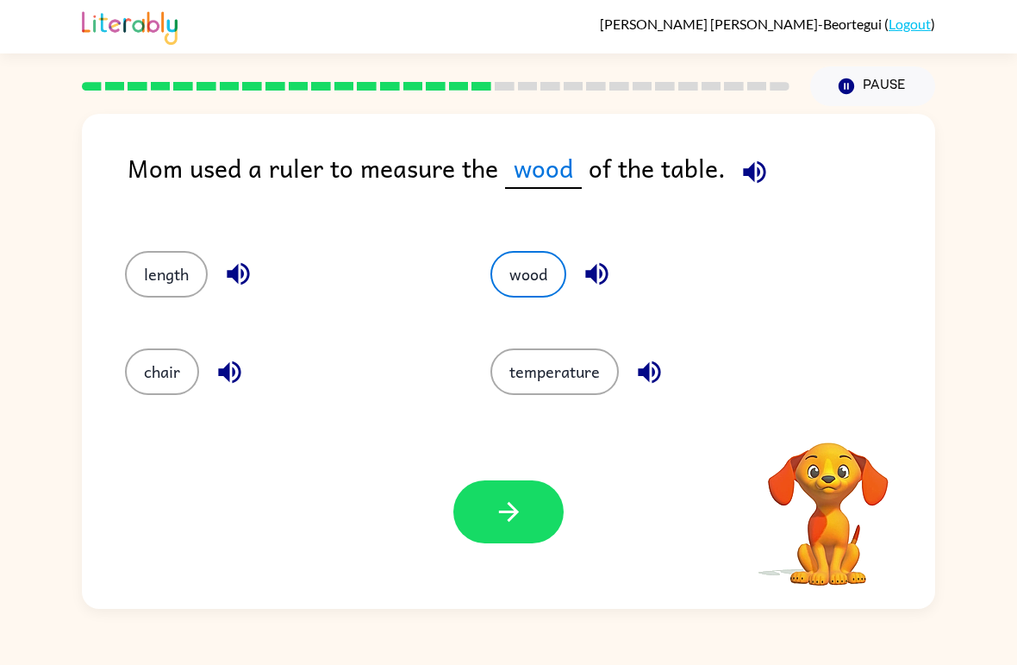
click at [503, 541] on button "button" at bounding box center [508, 511] width 110 height 63
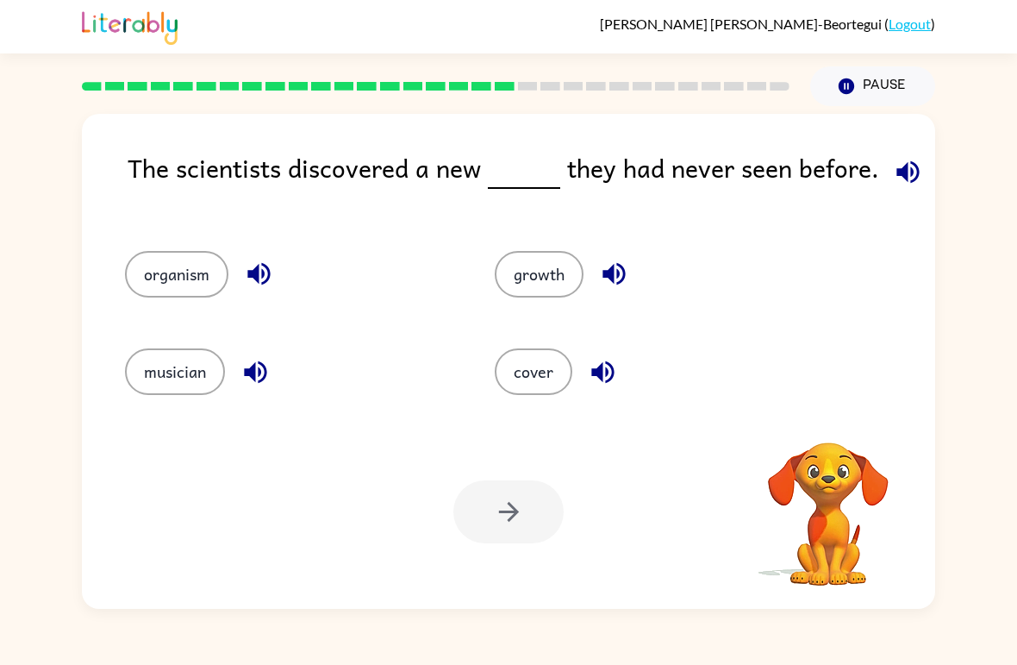
click at [525, 361] on button "cover" at bounding box center [534, 371] width 78 height 47
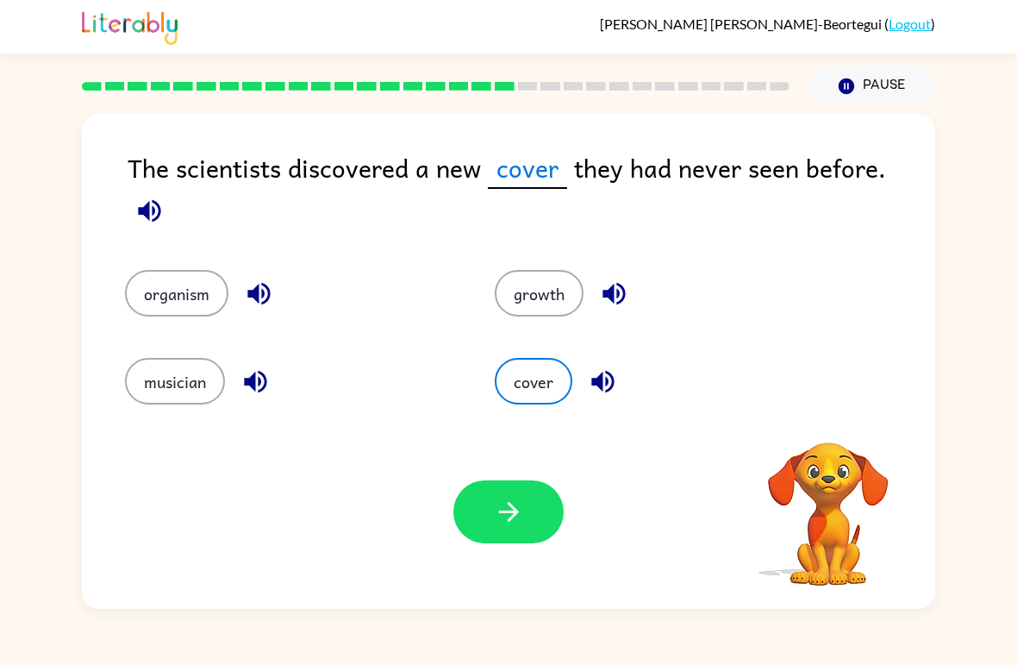
click at [490, 494] on button "button" at bounding box center [508, 511] width 110 height 63
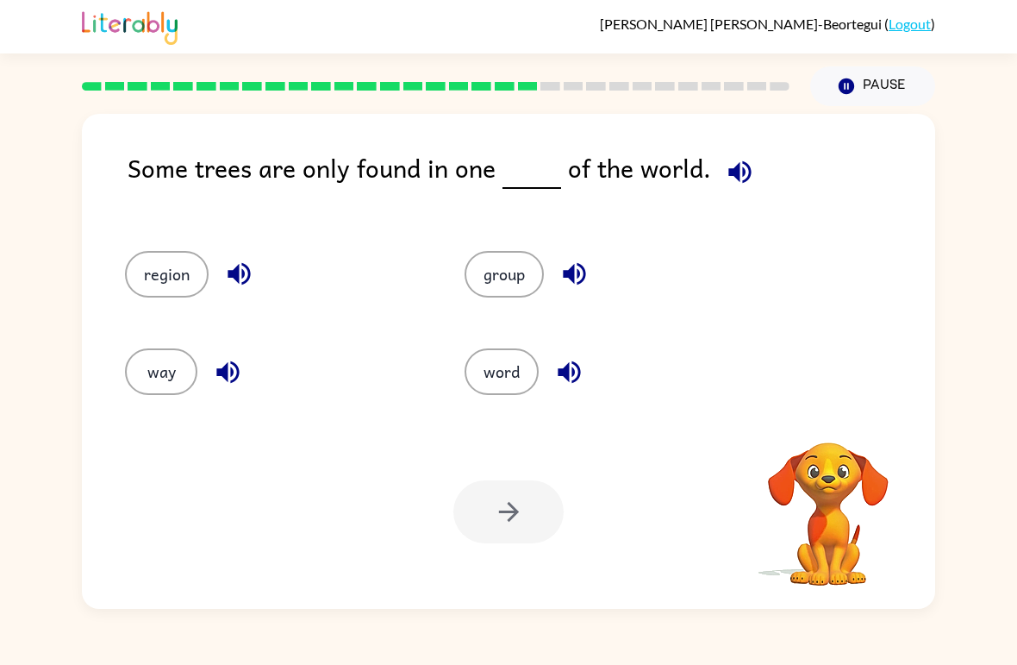
click at [164, 366] on button "way" at bounding box center [161, 371] width 72 height 47
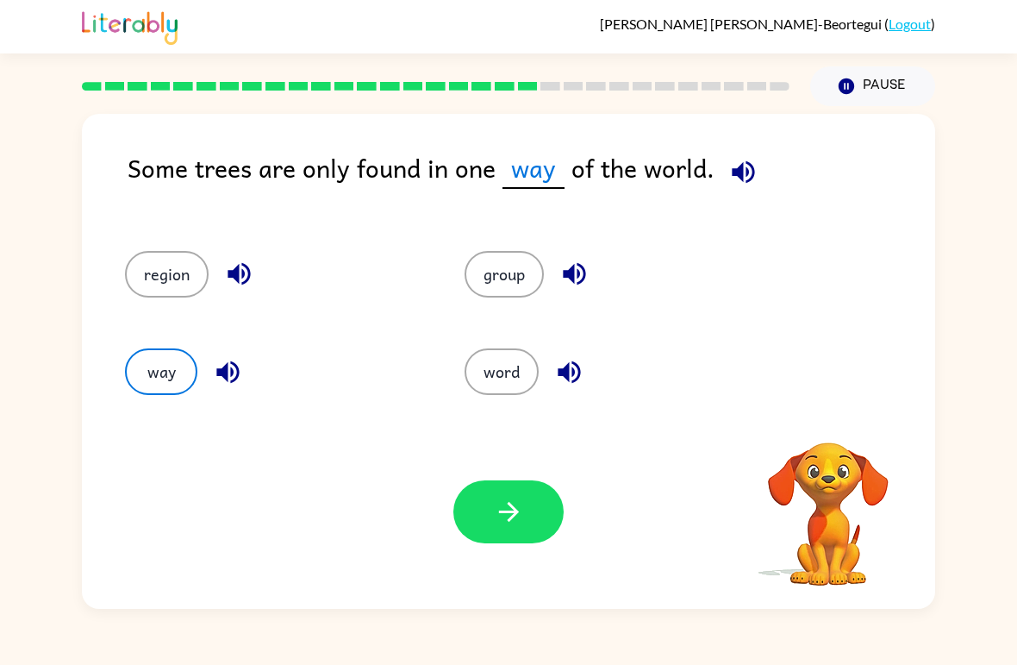
click at [502, 499] on icon "button" at bounding box center [509, 511] width 30 height 30
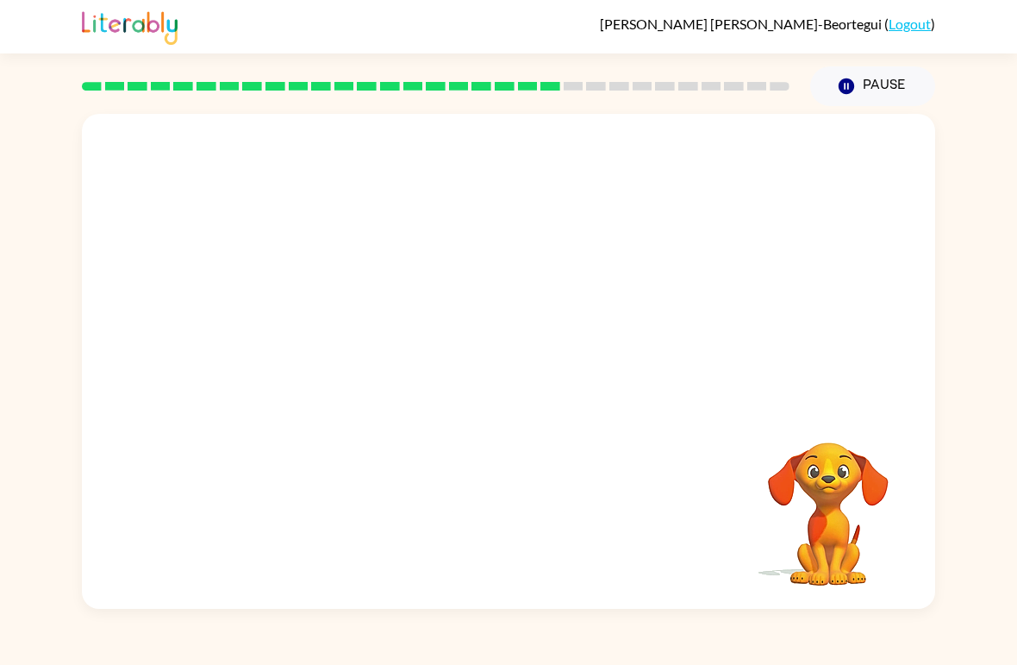
click at [168, 283] on div at bounding box center [508, 260] width 853 height 292
click at [450, 293] on video "Your browser must support playing .mp4 files to use Literably. Please try using…" at bounding box center [508, 260] width 853 height 292
click at [393, 278] on video "Your browser must support playing .mp4 files to use Literably. Please try using…" at bounding box center [508, 260] width 853 height 292
click at [515, 371] on div at bounding box center [508, 370] width 110 height 63
click at [499, 379] on div at bounding box center [508, 370] width 110 height 63
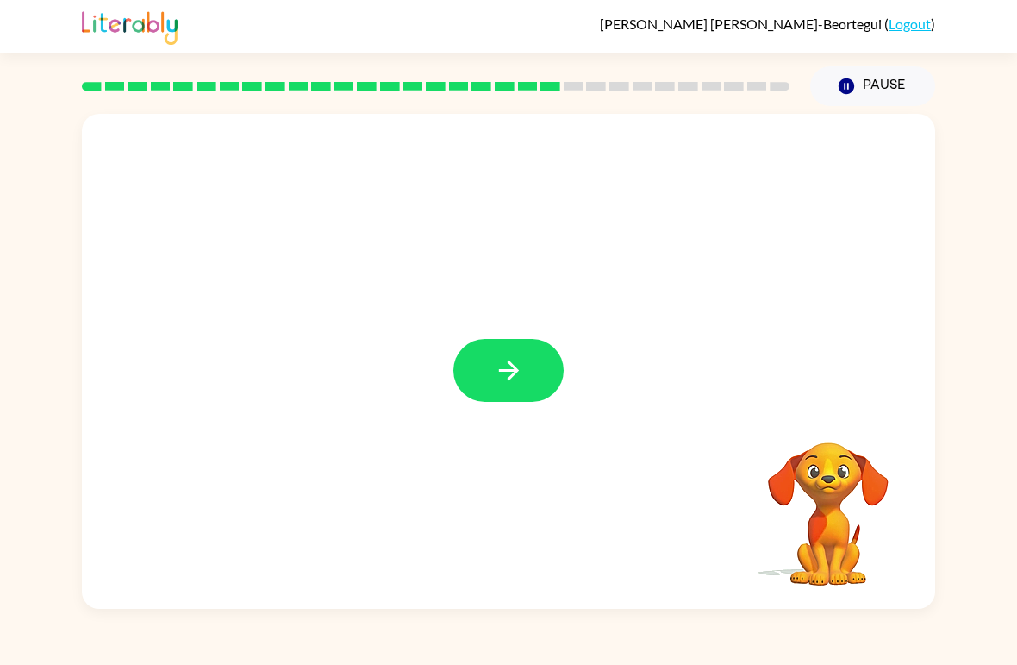
click at [516, 371] on icon "button" at bounding box center [508, 370] width 20 height 20
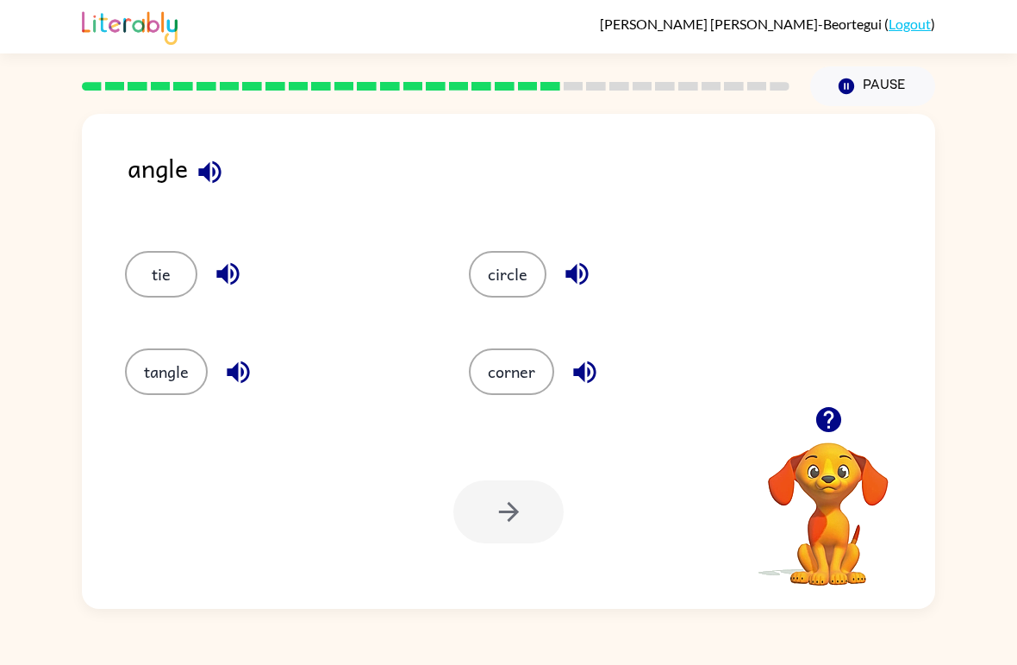
click at [208, 270] on button "button" at bounding box center [228, 274] width 44 height 44
click at [257, 359] on div "tangle" at bounding box center [277, 371] width 304 height 47
click at [252, 365] on icon "button" at bounding box center [238, 372] width 30 height 30
click at [152, 358] on button "tangle" at bounding box center [166, 371] width 83 height 47
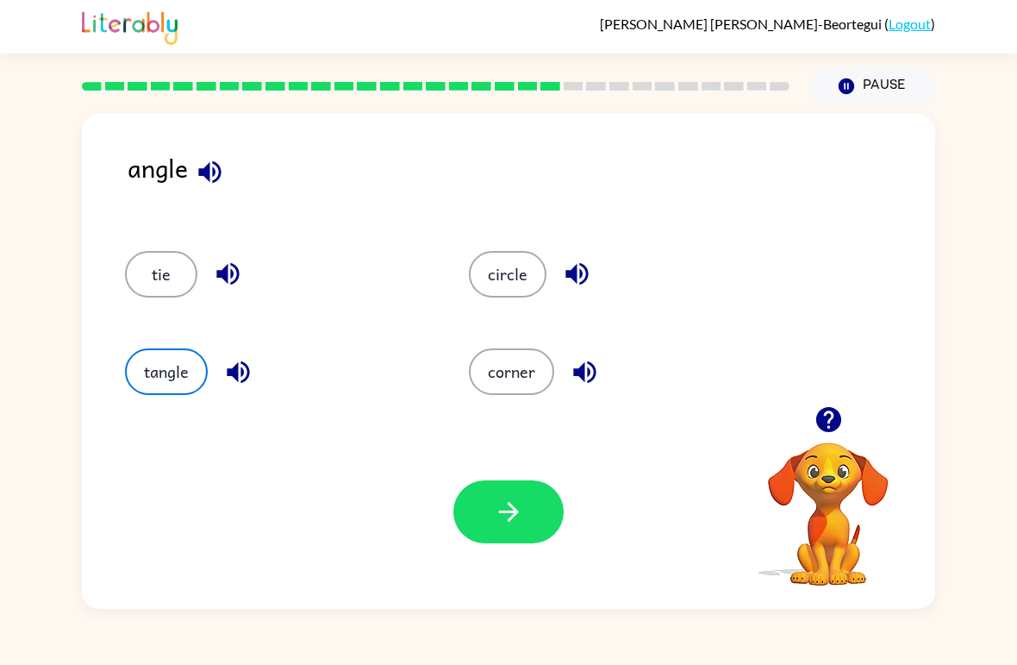
click at [497, 508] on icon "button" at bounding box center [509, 511] width 30 height 30
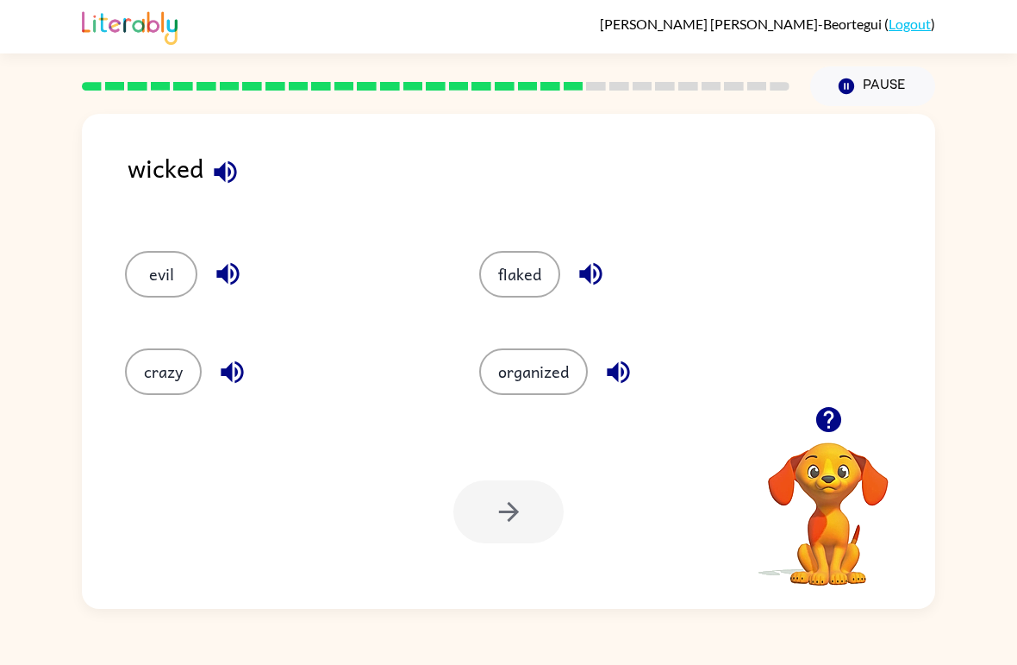
click at [229, 381] on icon "button" at bounding box center [232, 372] width 30 height 30
click at [219, 284] on icon "button" at bounding box center [228, 274] width 30 height 30
click at [234, 375] on icon "button" at bounding box center [232, 372] width 30 height 30
click at [242, 160] on button "button" at bounding box center [225, 172] width 44 height 44
click at [239, 382] on icon "button" at bounding box center [232, 371] width 22 height 22
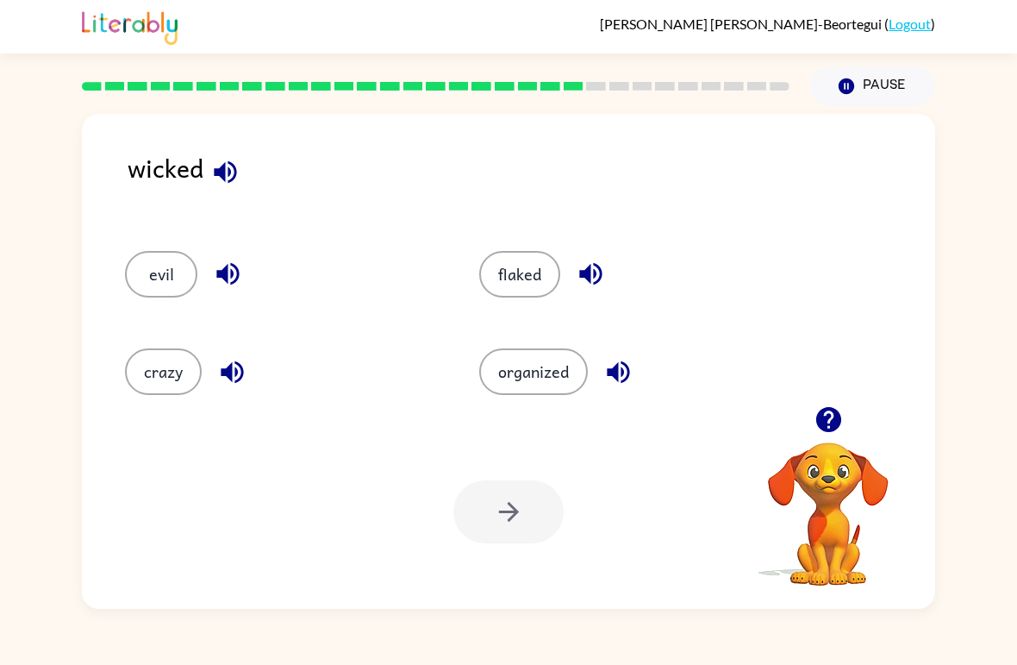
click at [219, 165] on icon "button" at bounding box center [225, 172] width 30 height 30
click at [228, 365] on icon "button" at bounding box center [232, 372] width 30 height 30
click at [225, 168] on icon "button" at bounding box center [225, 171] width 22 height 22
click at [207, 292] on div "evil" at bounding box center [282, 274] width 315 height 47
click at [234, 285] on icon "button" at bounding box center [228, 274] width 30 height 30
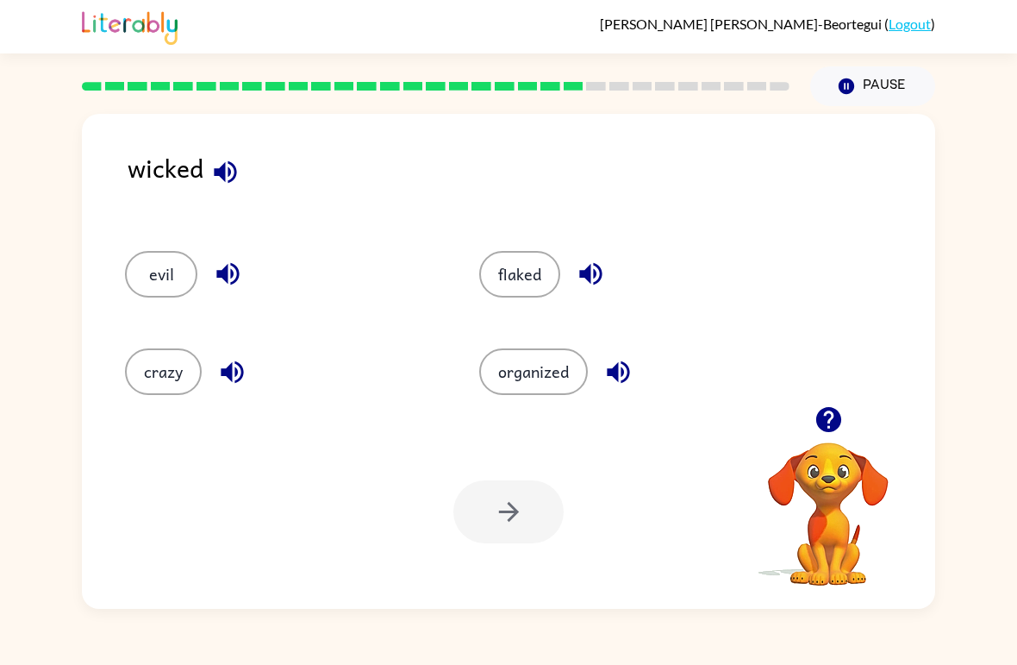
click at [583, 286] on icon "button" at bounding box center [591, 274] width 30 height 30
click at [602, 382] on button "button" at bounding box center [618, 372] width 44 height 44
click at [534, 376] on button "organized" at bounding box center [533, 371] width 109 height 47
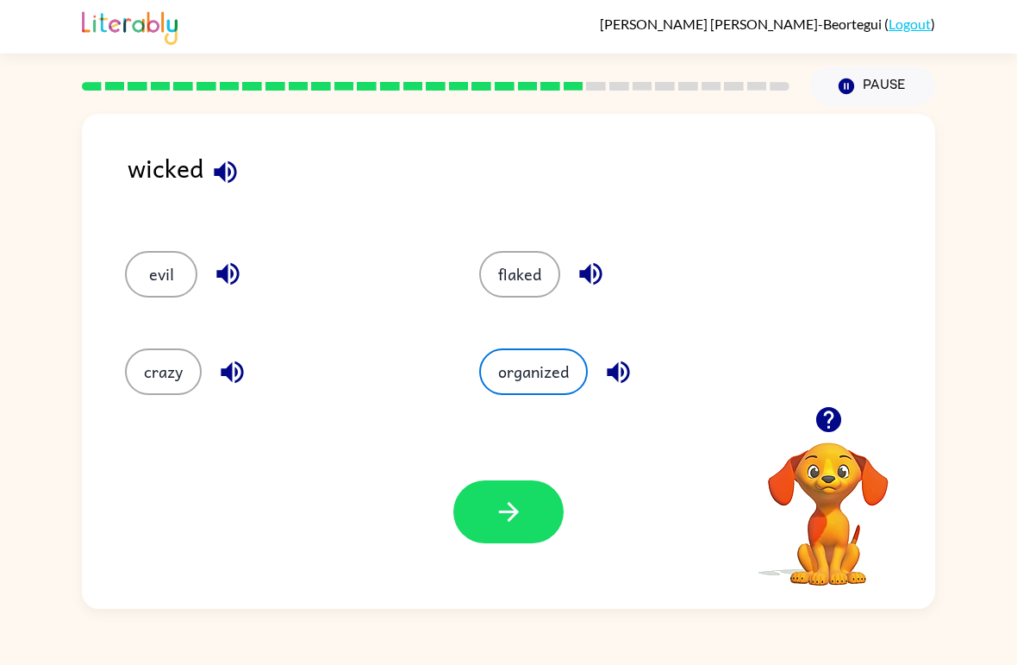
click at [517, 515] on icon "button" at bounding box center [509, 511] width 30 height 30
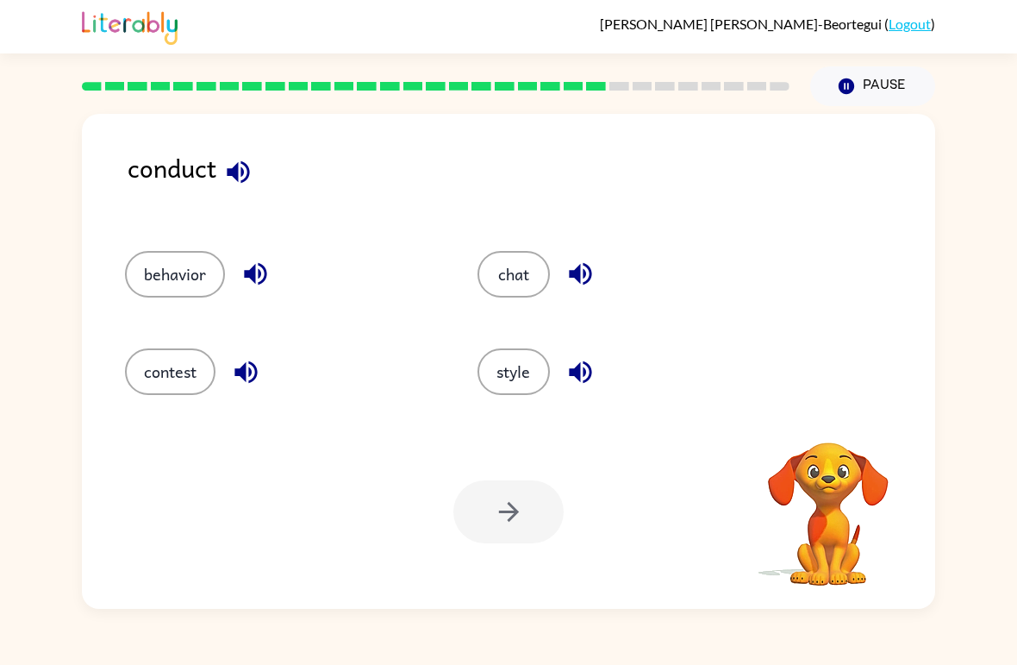
click at [512, 285] on button "chat" at bounding box center [513, 274] width 72 height 47
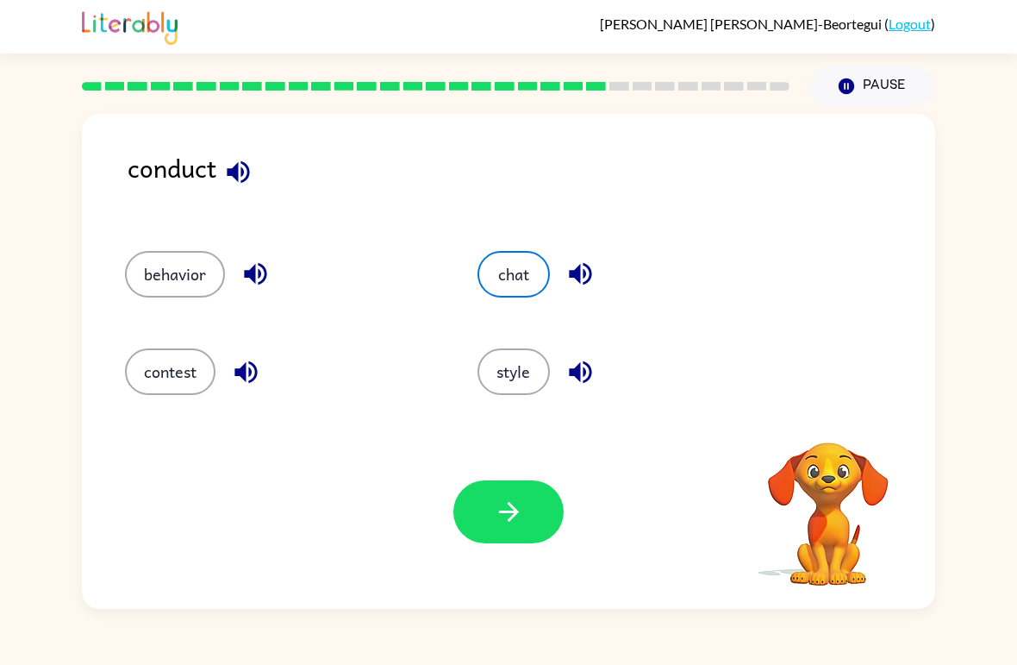
click at [486, 527] on button "button" at bounding box center [508, 511] width 110 height 63
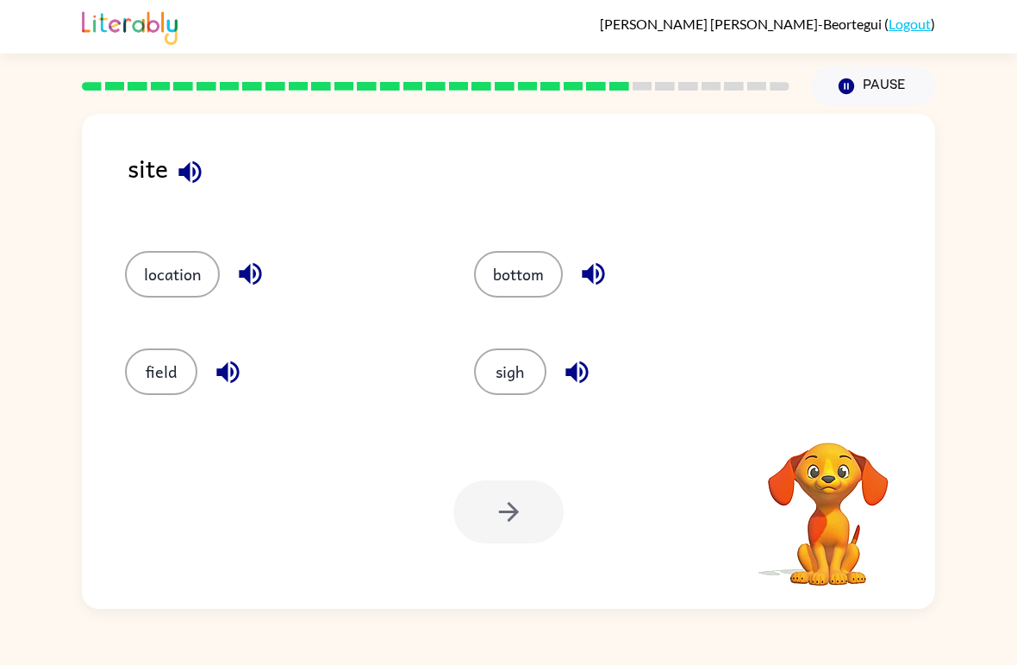
click at [506, 378] on button "sigh" at bounding box center [510, 371] width 72 height 47
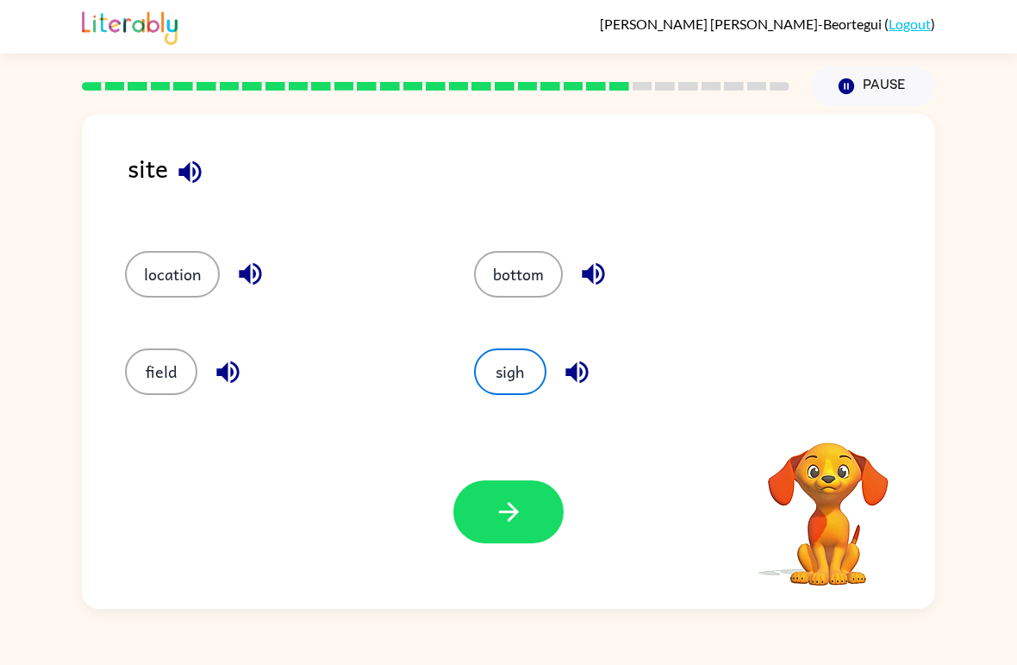
click at [509, 515] on icon "button" at bounding box center [509, 511] width 30 height 30
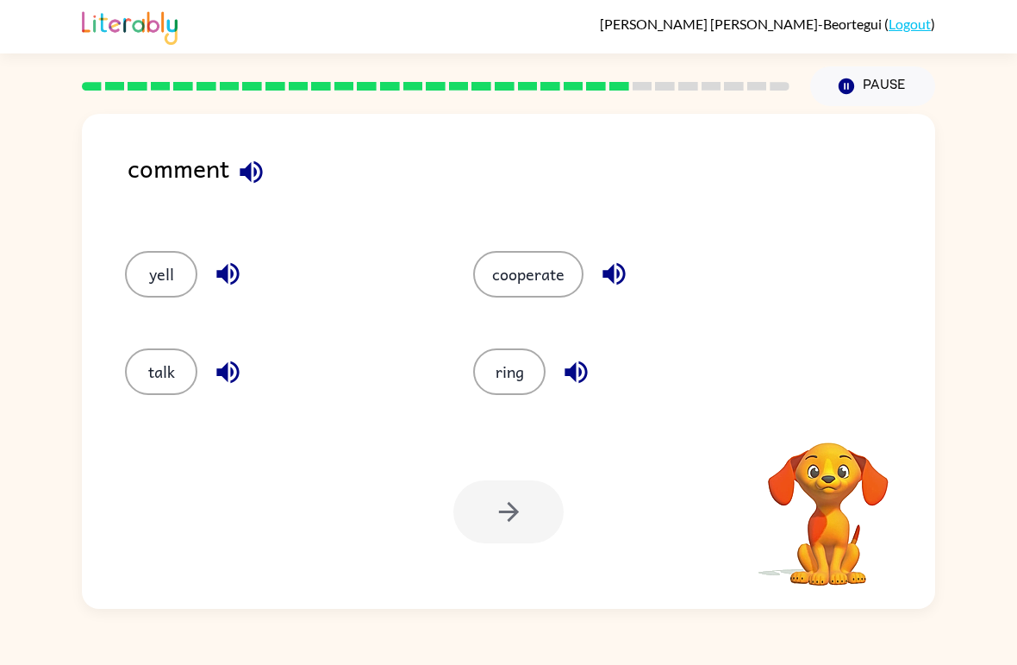
click at [164, 278] on button "yell" at bounding box center [161, 274] width 72 height 47
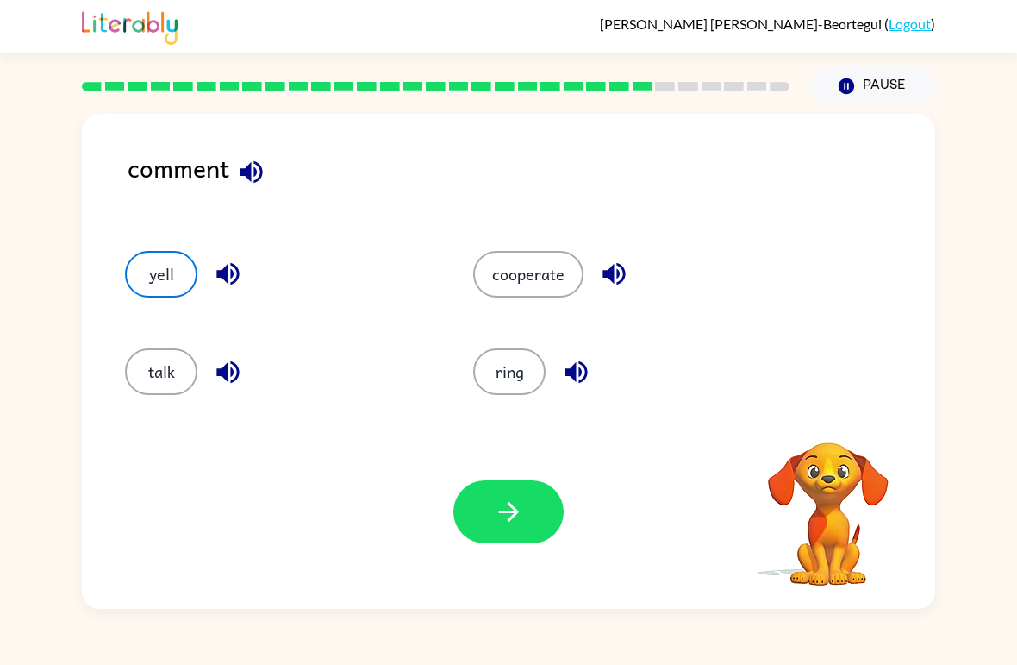
click at [510, 521] on icon "button" at bounding box center [509, 511] width 30 height 30
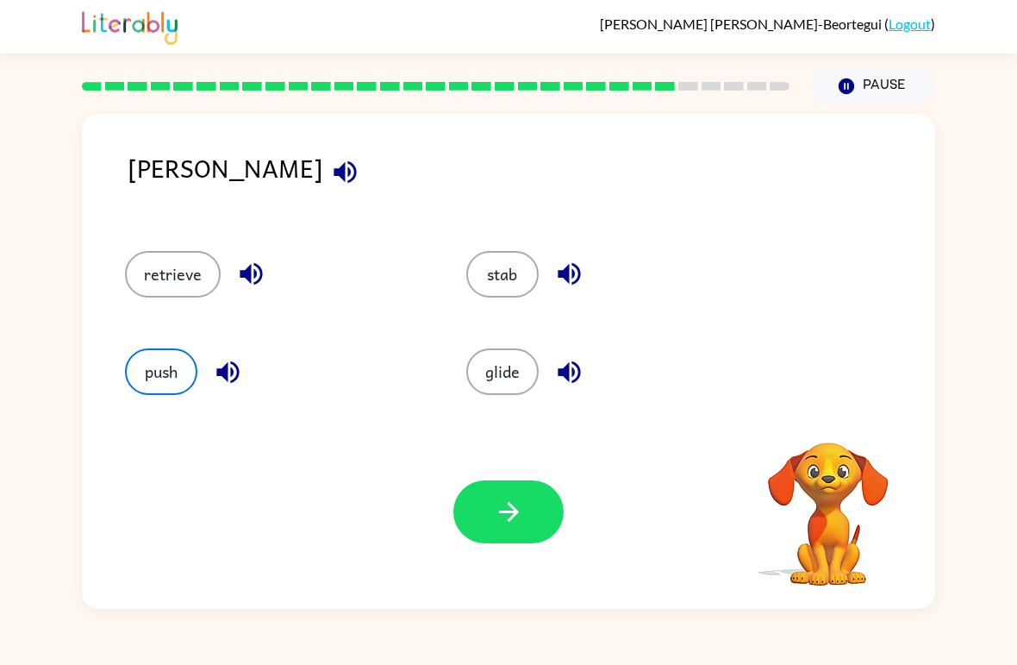
click at [514, 526] on icon "button" at bounding box center [509, 511] width 30 height 30
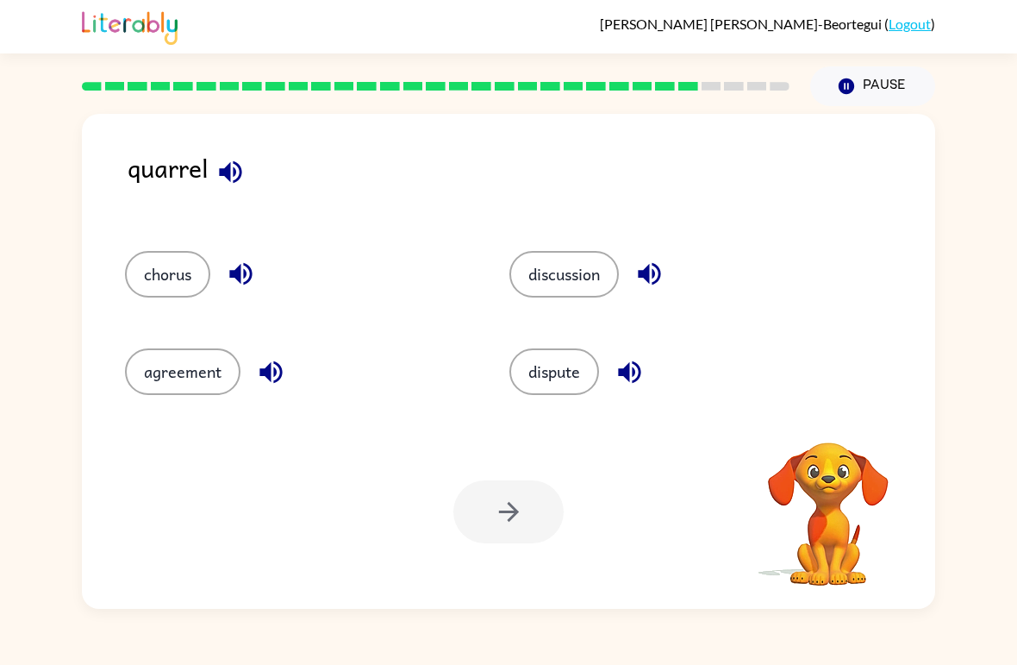
click at [488, 393] on div "dispute" at bounding box center [669, 363] width 384 height 97
click at [537, 284] on button "discussion" at bounding box center [563, 274] width 109 height 47
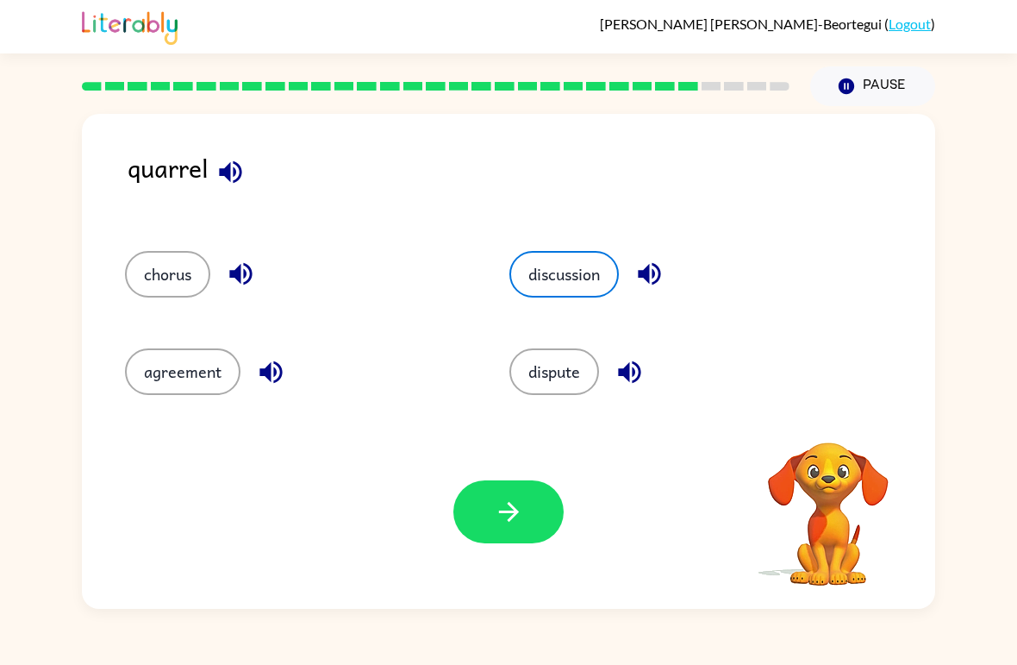
click at [477, 521] on button "button" at bounding box center [508, 511] width 110 height 63
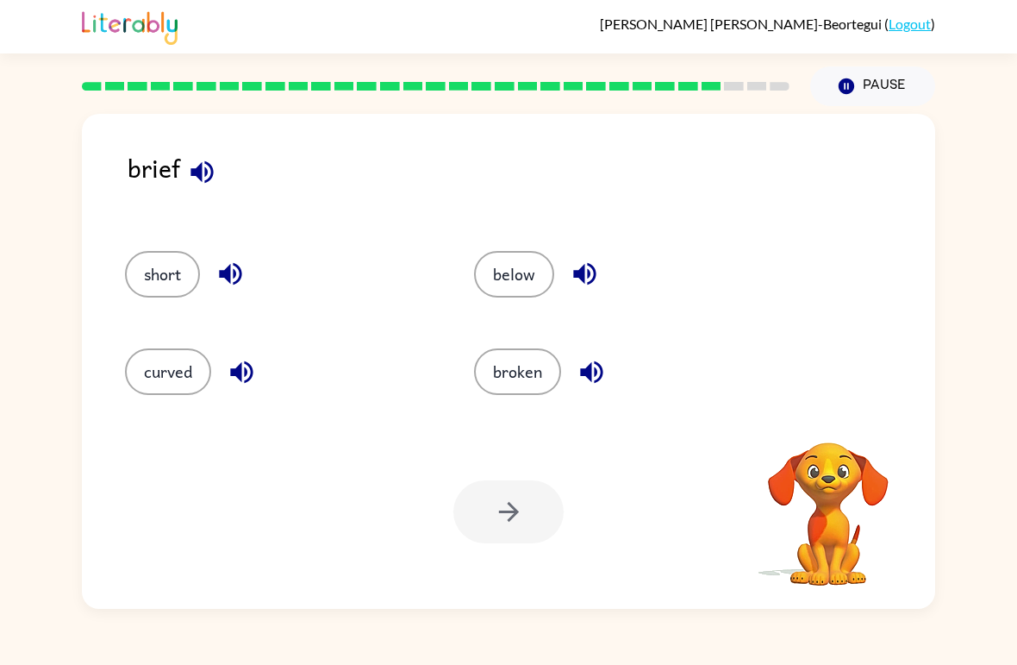
click at [525, 375] on button "broken" at bounding box center [517, 371] width 87 height 47
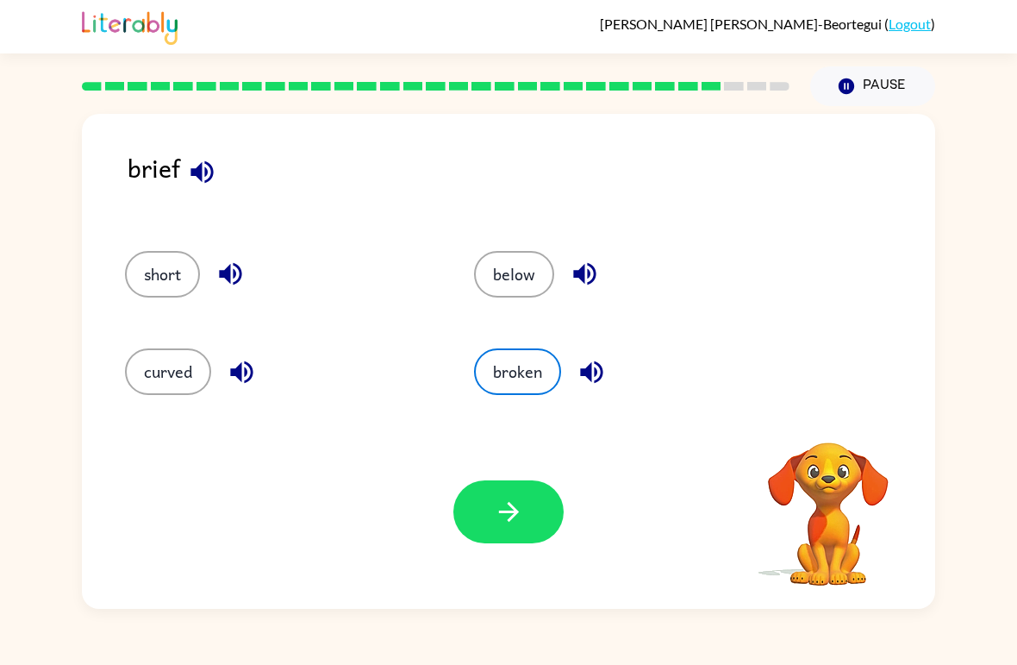
click at [156, 285] on button "short" at bounding box center [162, 274] width 75 height 47
click at [510, 507] on icon "button" at bounding box center [508, 512] width 20 height 20
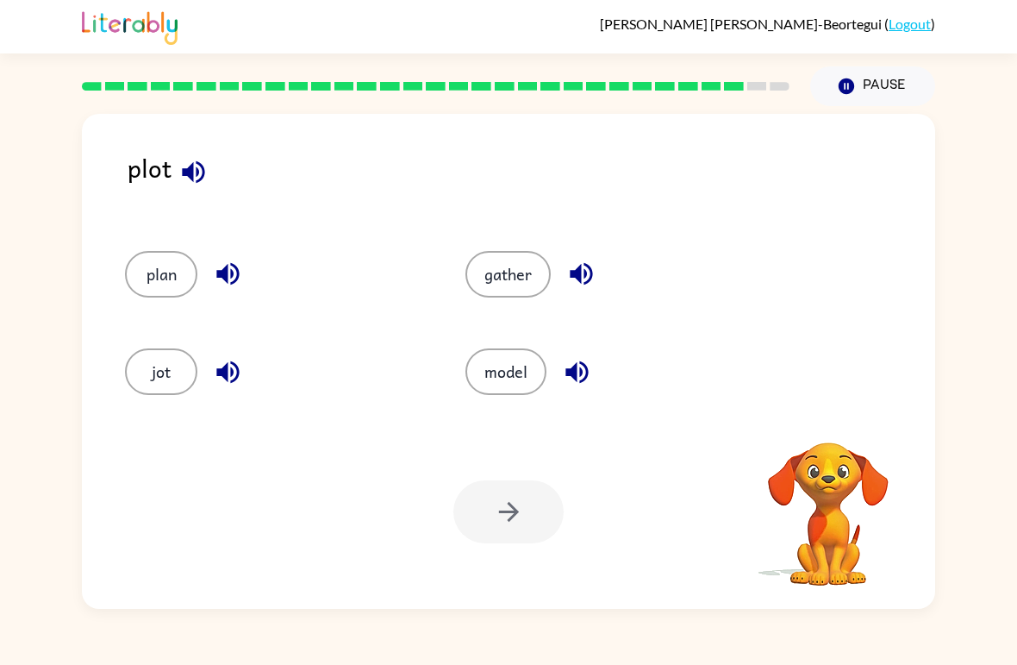
click at [152, 373] on button "jot" at bounding box center [161, 371] width 72 height 47
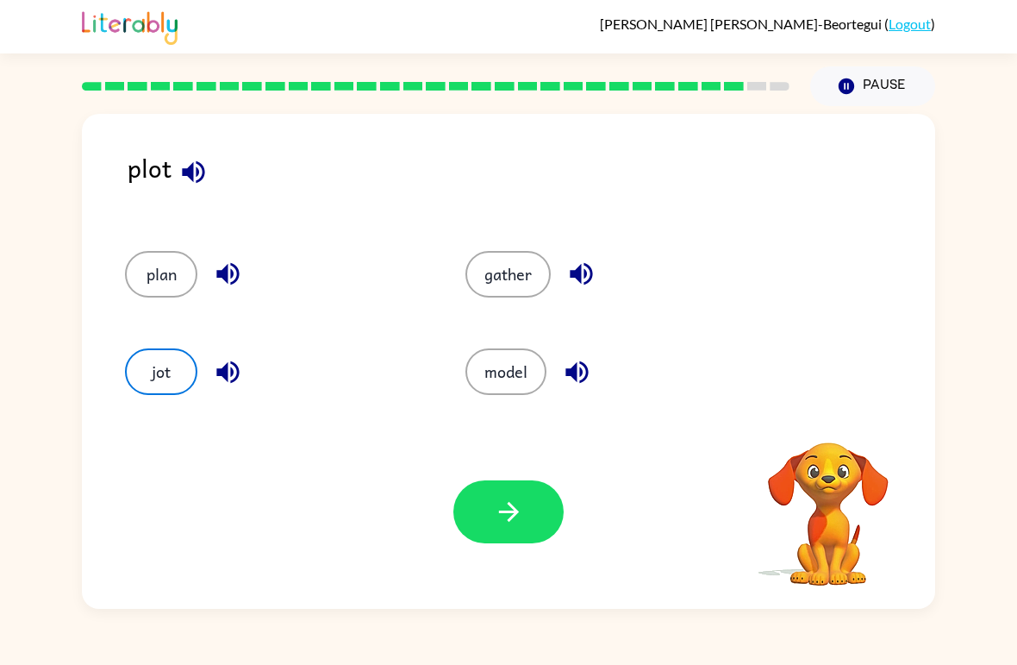
click at [496, 513] on icon "button" at bounding box center [509, 511] width 30 height 30
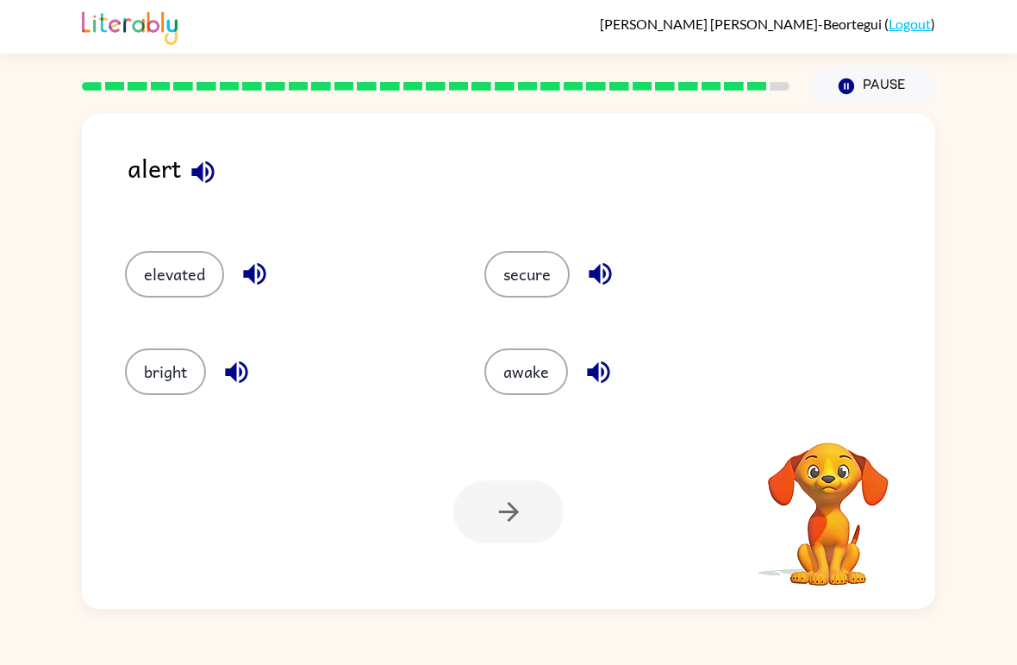
click at [500, 526] on div at bounding box center [508, 511] width 110 height 63
click at [514, 375] on button "awake" at bounding box center [526, 371] width 84 height 47
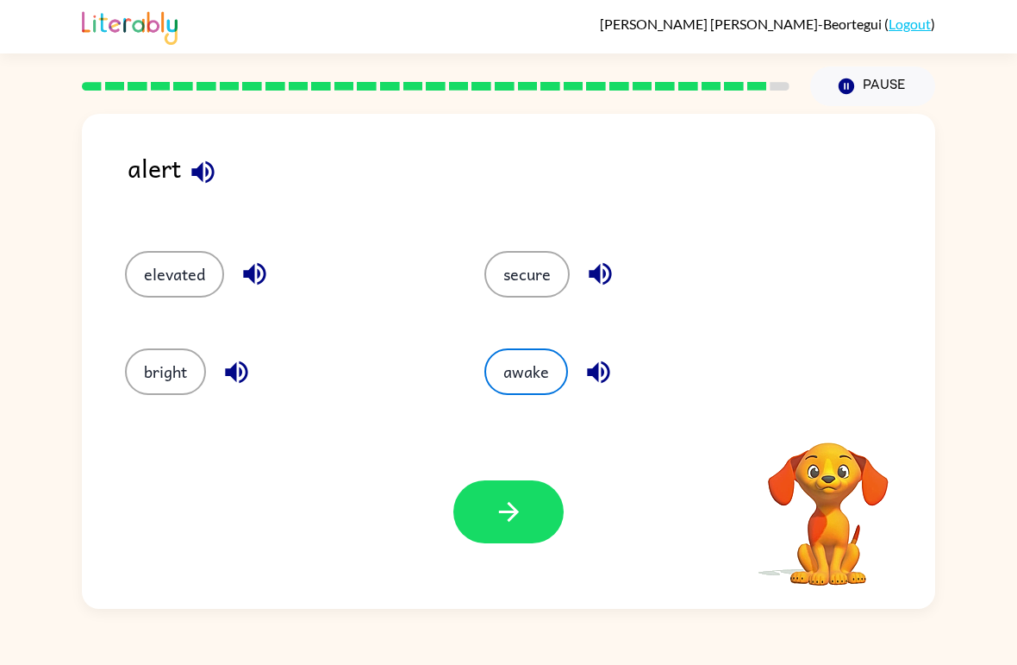
click at [505, 508] on icon "button" at bounding box center [509, 511] width 30 height 30
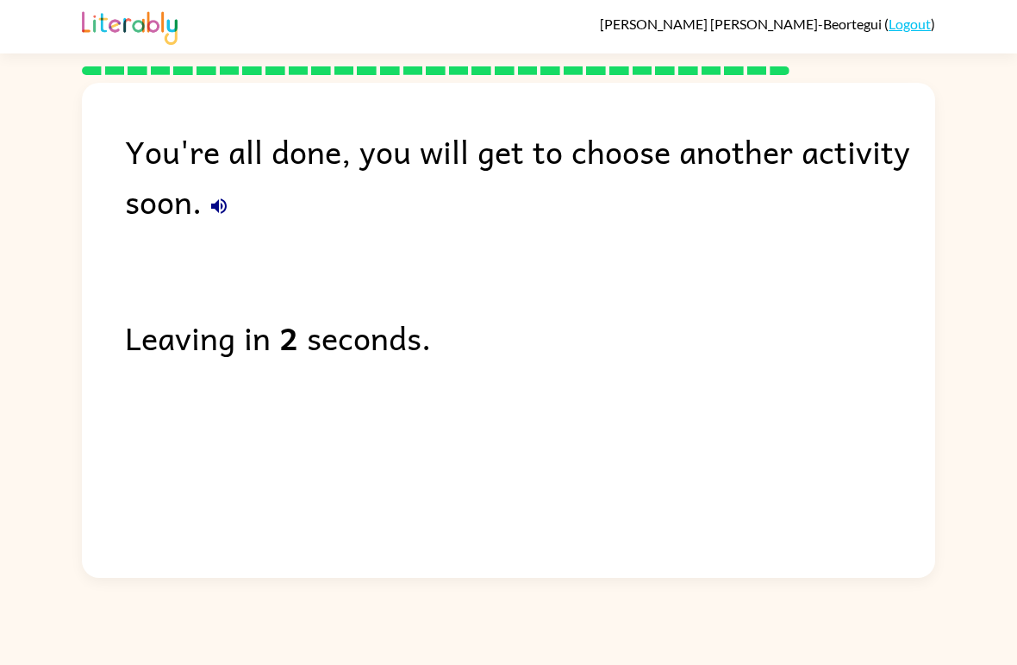
click at [308, 468] on div "You're all done, you will get to choose another activity soon. Leaving in 2 sec…" at bounding box center [508, 326] width 853 height 486
click at [215, 345] on div "Leaving in 1 second." at bounding box center [530, 337] width 810 height 50
